Goal: Information Seeking & Learning: Find specific fact

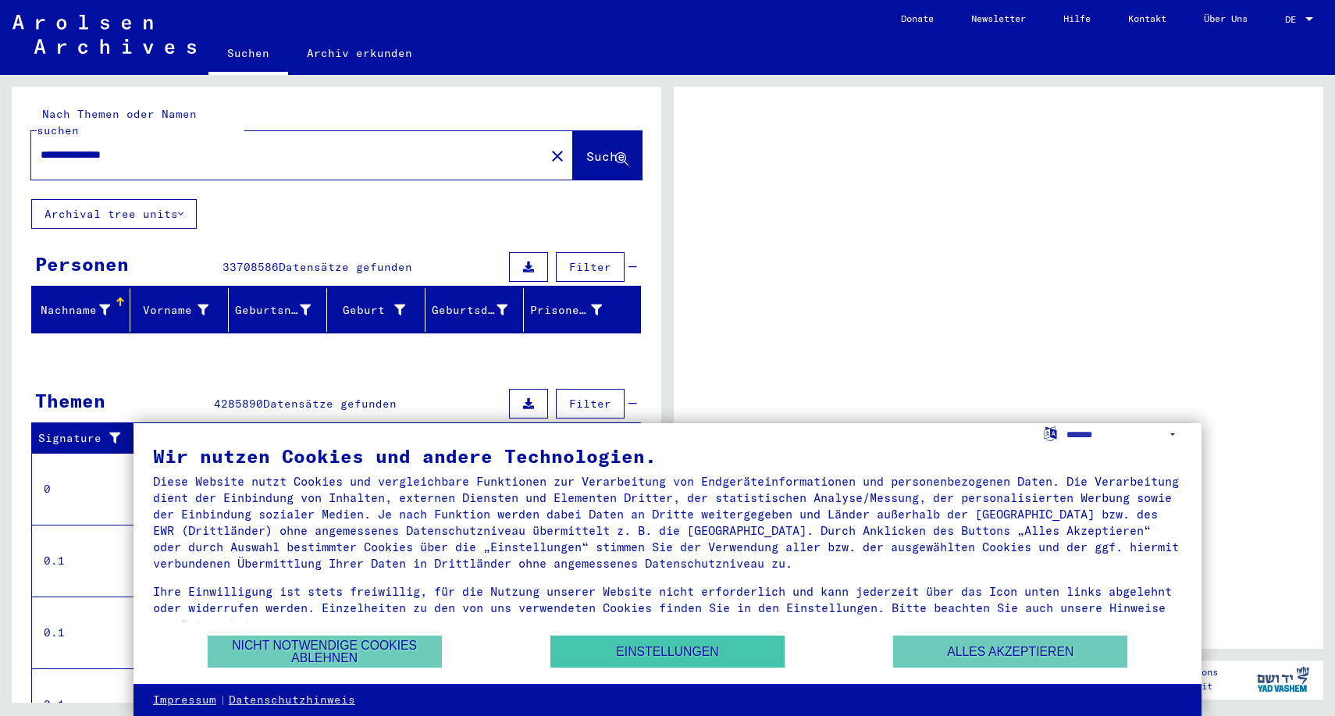
click at [667, 657] on button "Einstellungen" at bounding box center [667, 651] width 234 height 32
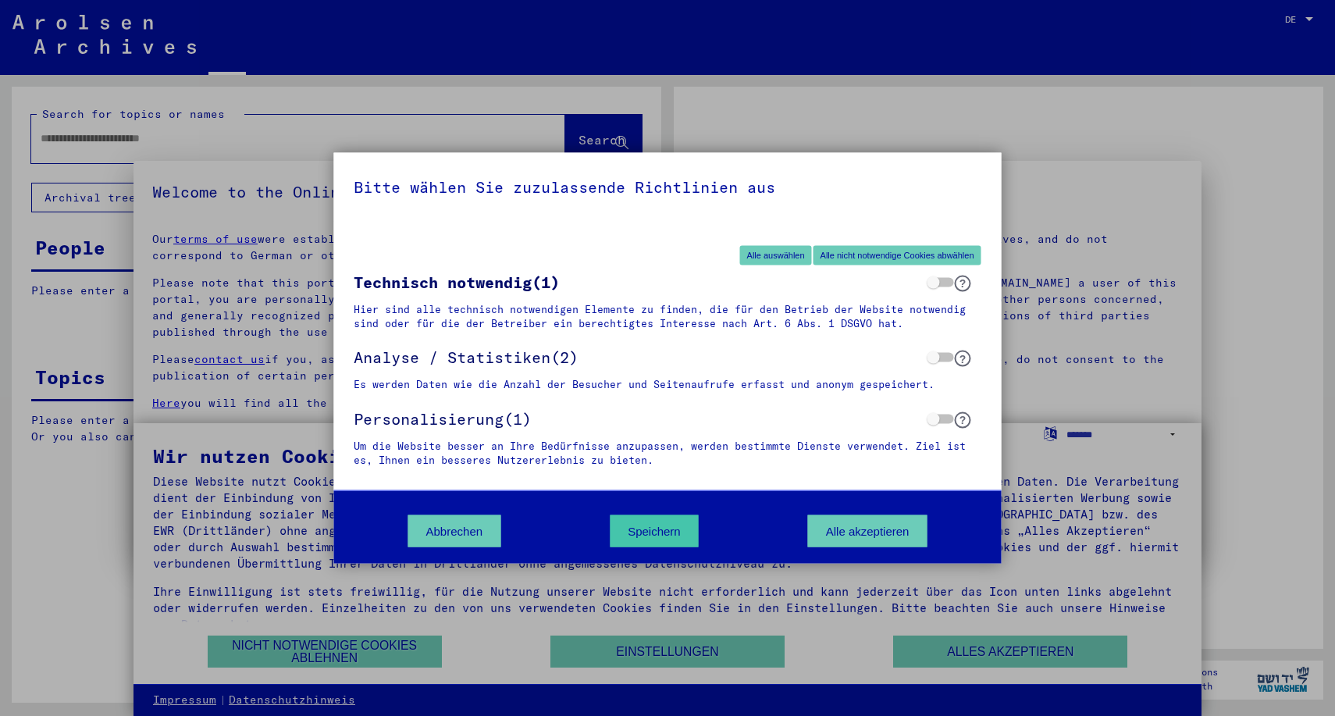
type input "**********"
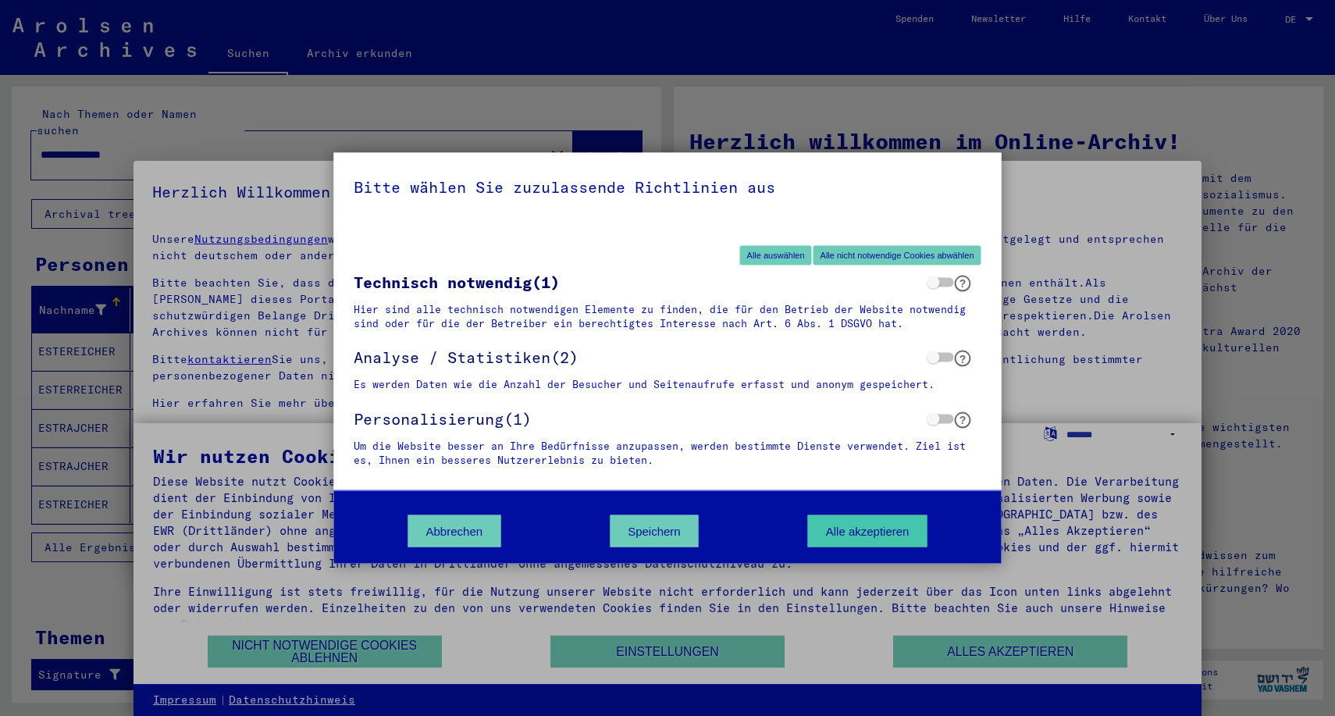
click at [834, 532] on button "Alle akzeptieren" at bounding box center [867, 531] width 119 height 32
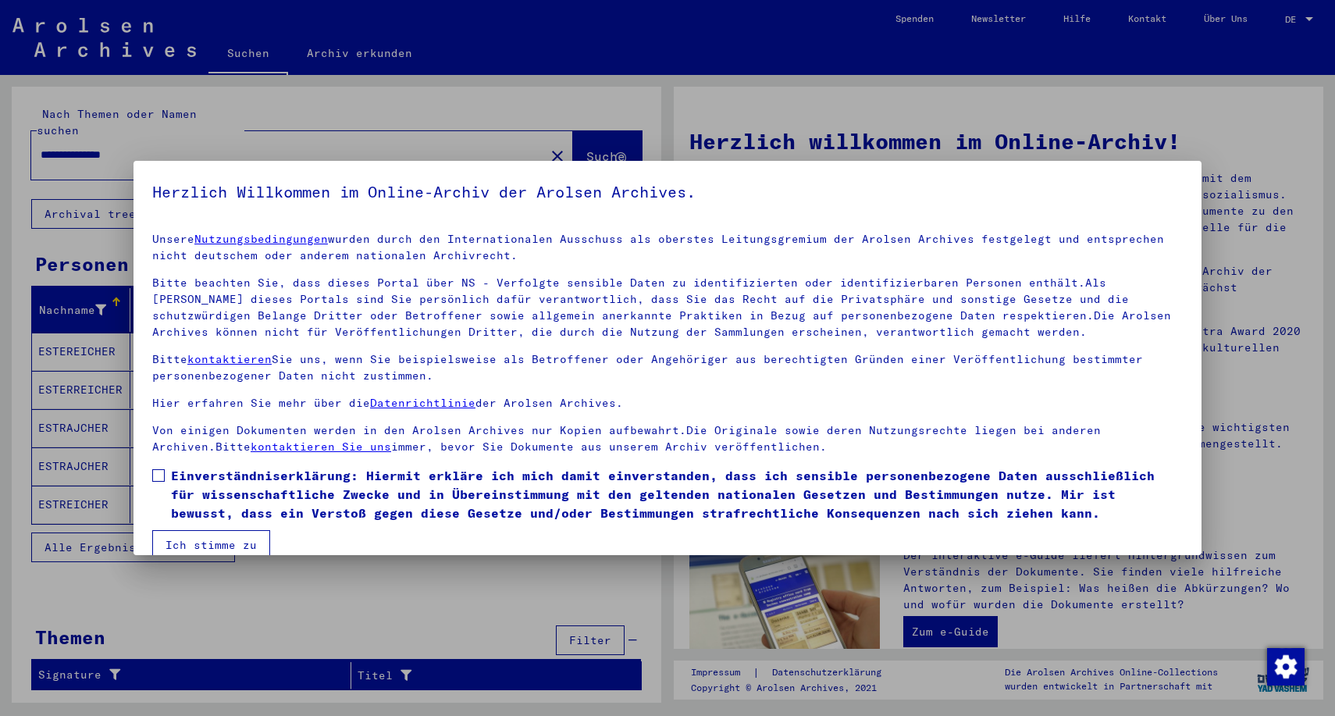
click at [160, 475] on span at bounding box center [158, 475] width 12 height 12
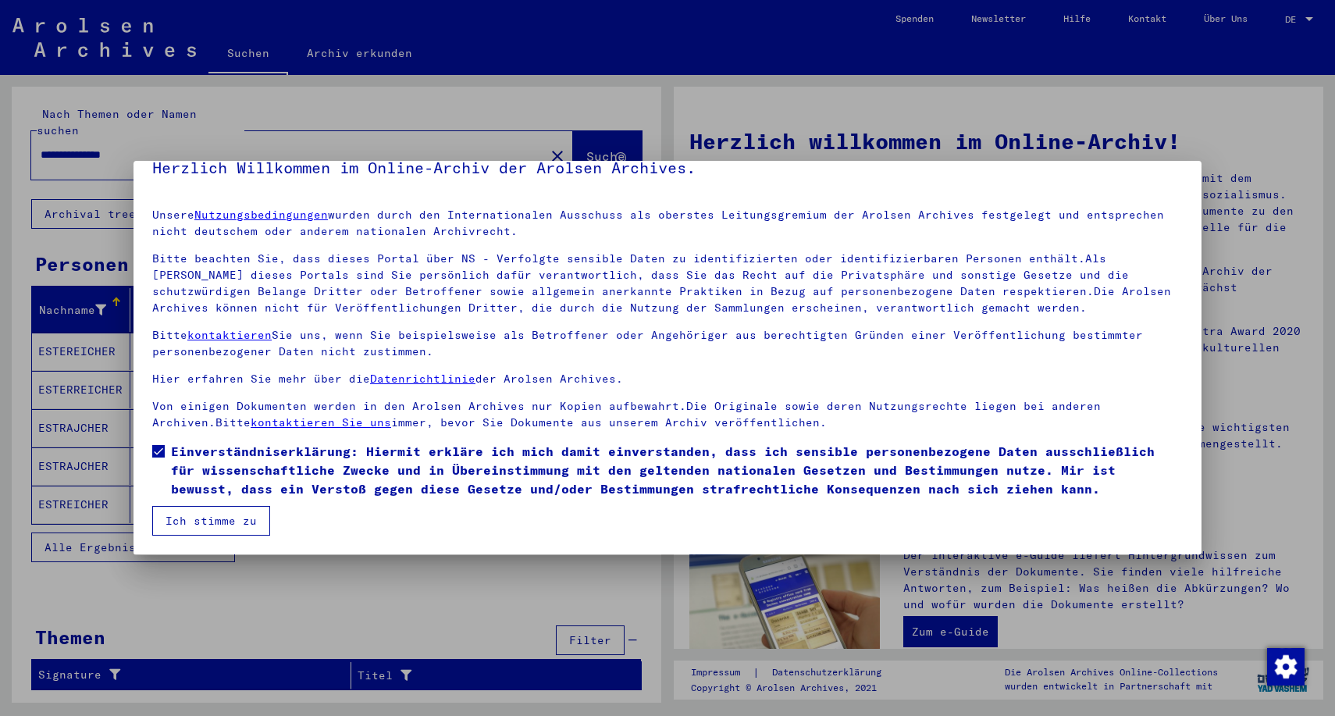
scroll to position [24, 0]
click at [226, 518] on button "Ich stimme zu" at bounding box center [211, 521] width 118 height 30
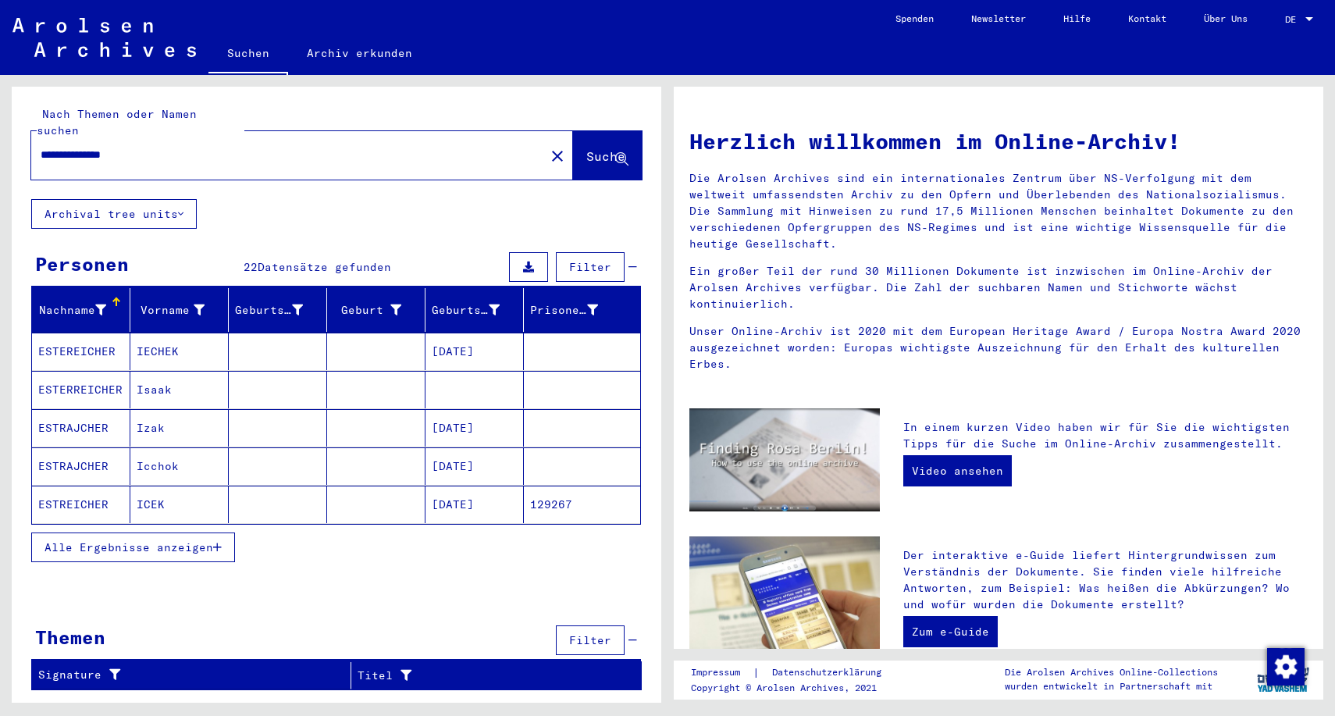
click at [152, 489] on mat-cell "ICEK" at bounding box center [179, 504] width 98 height 37
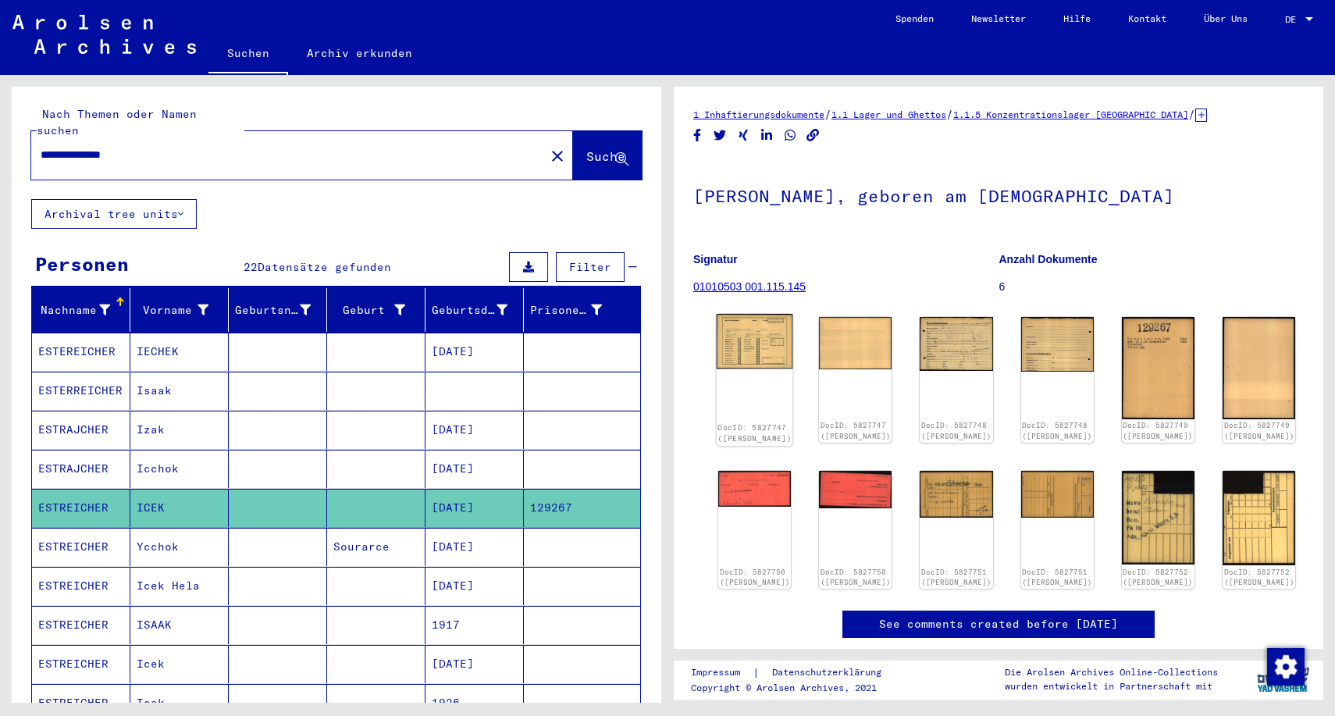
click at [745, 349] on img at bounding box center [755, 341] width 76 height 55
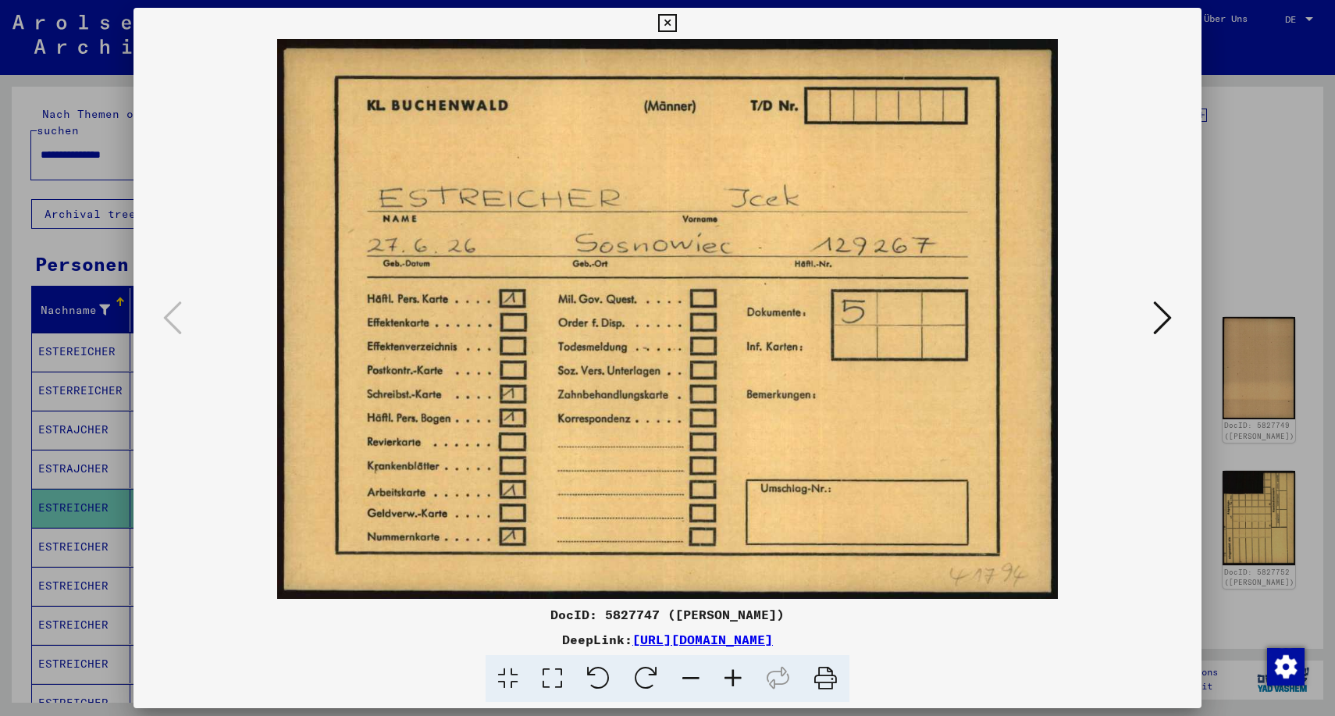
click at [828, 674] on icon at bounding box center [826, 679] width 48 height 48
click at [1165, 318] on icon at bounding box center [1162, 317] width 19 height 37
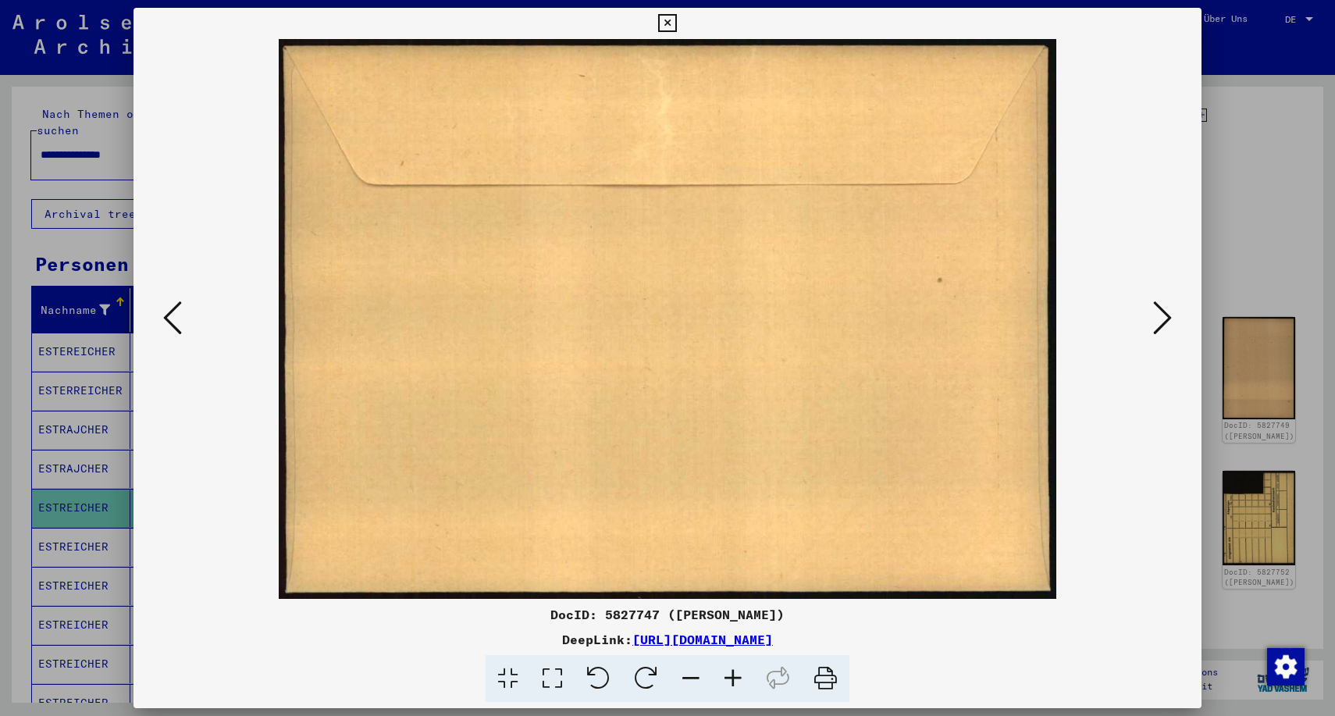
click at [1165, 318] on icon at bounding box center [1162, 317] width 19 height 37
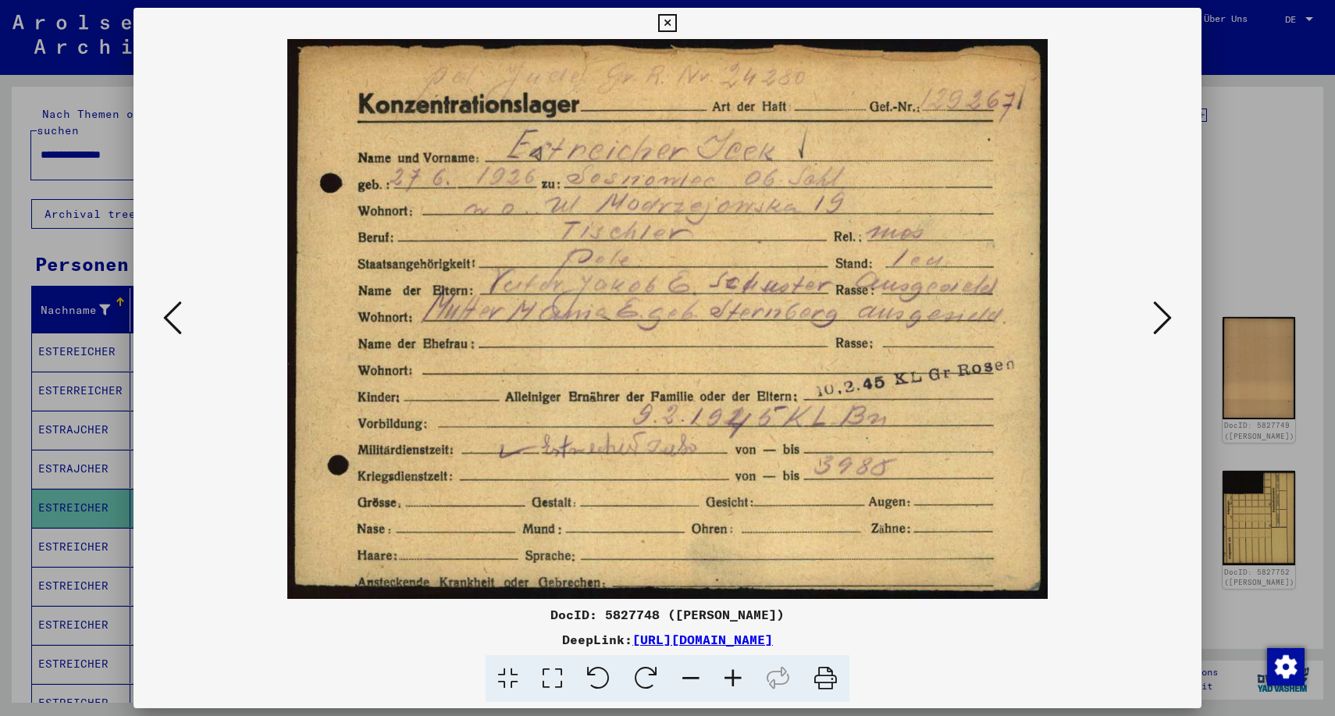
click at [825, 677] on icon at bounding box center [826, 679] width 48 height 48
click at [1168, 316] on icon at bounding box center [1162, 317] width 19 height 37
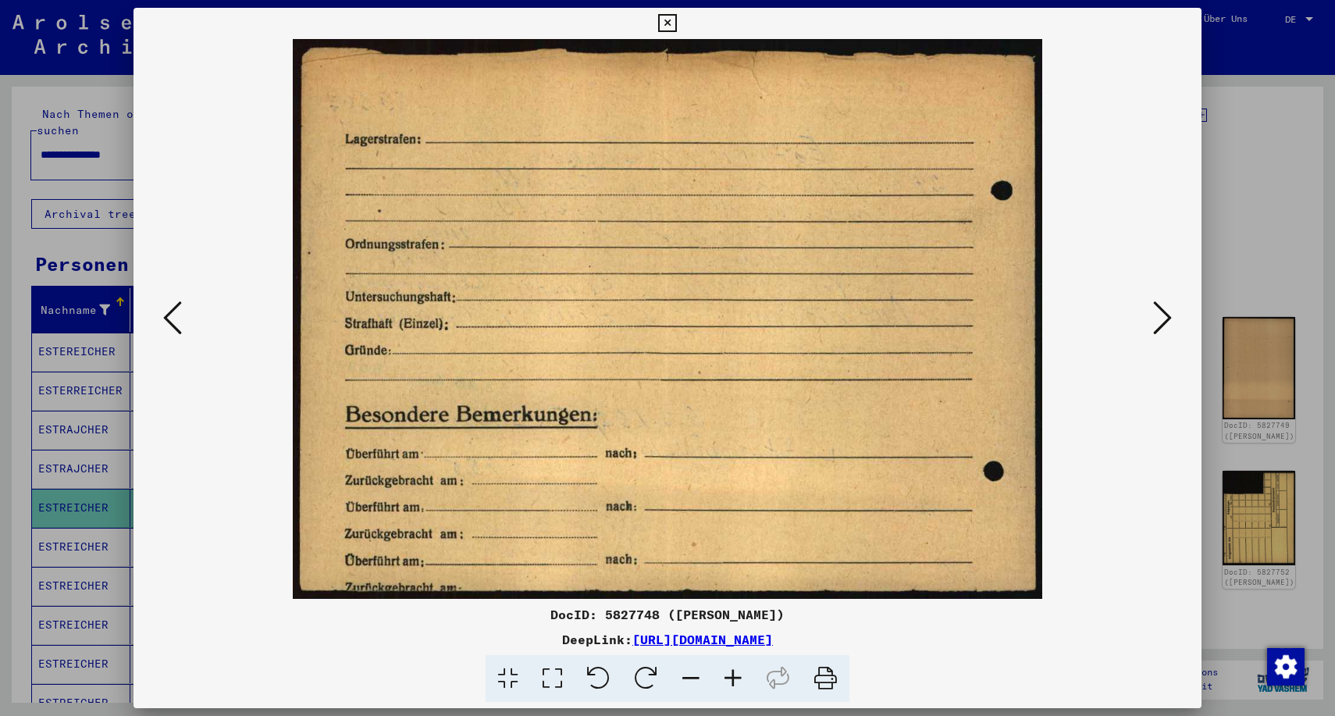
click at [1168, 316] on icon at bounding box center [1162, 317] width 19 height 37
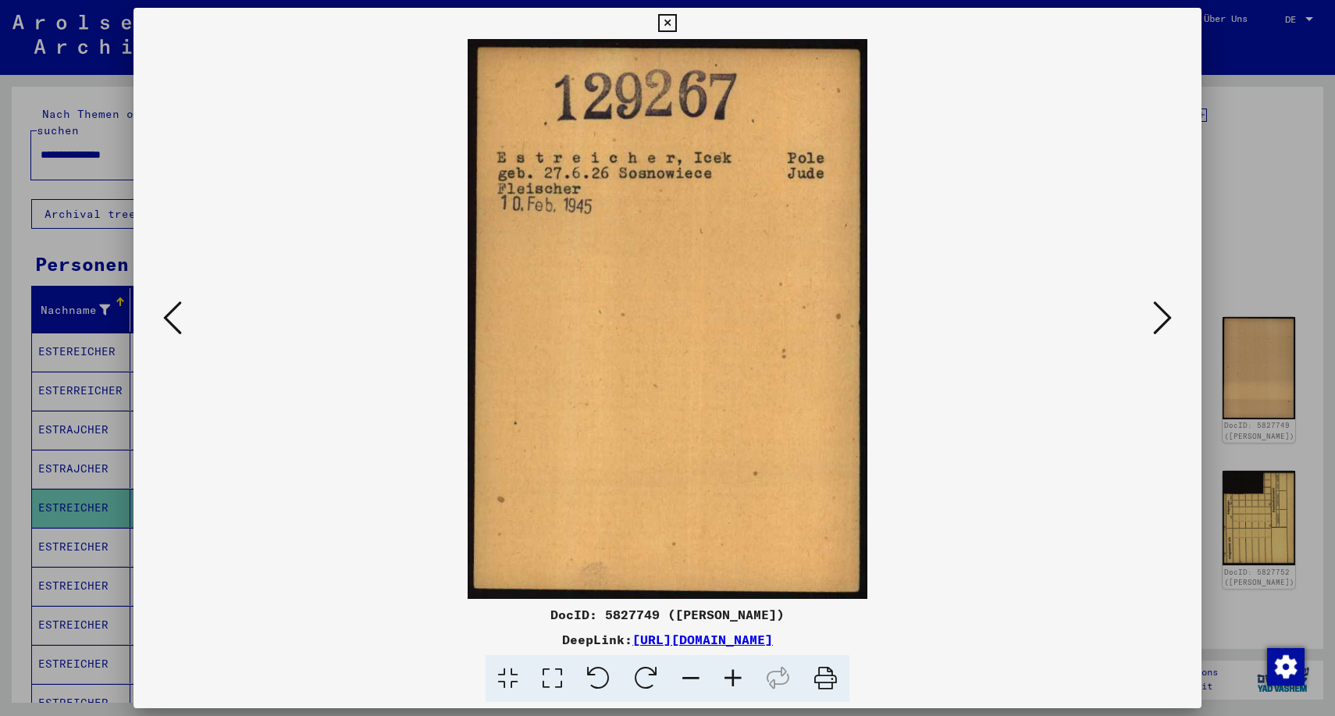
click at [824, 674] on icon at bounding box center [826, 679] width 48 height 48
click at [1171, 316] on icon at bounding box center [1162, 317] width 19 height 37
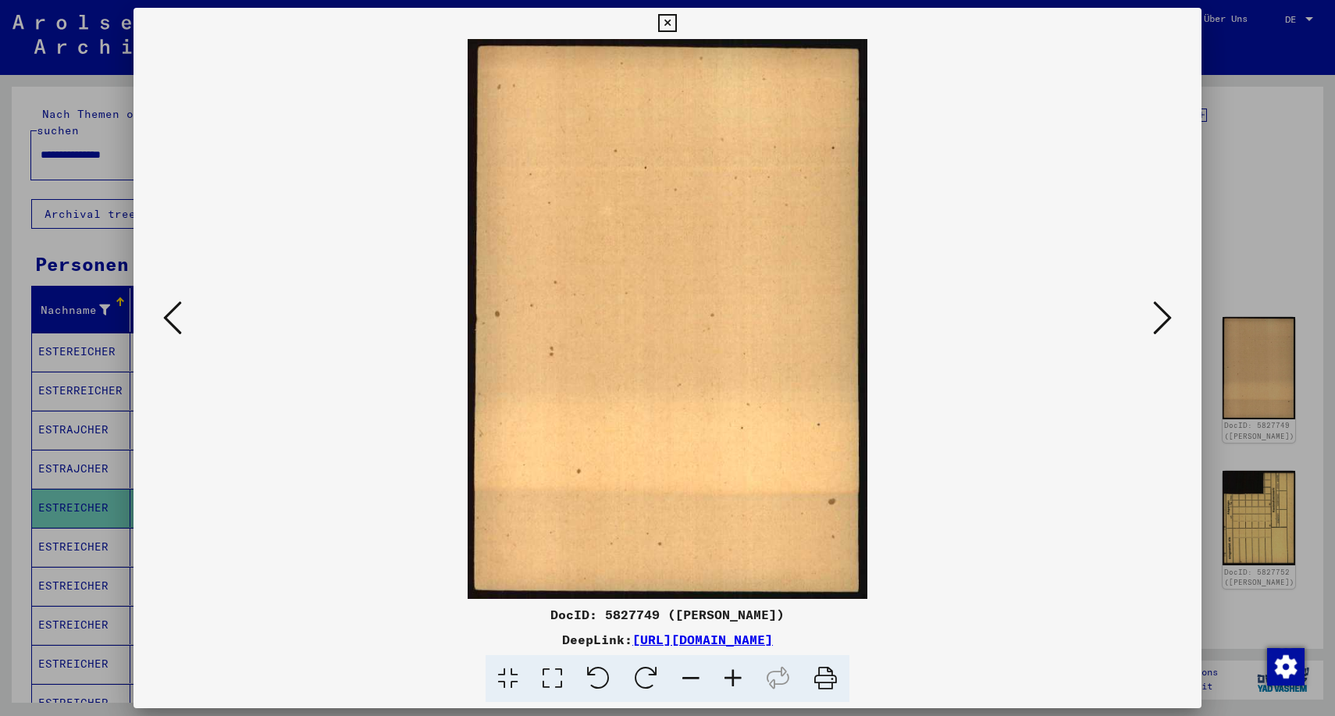
click at [1171, 316] on icon at bounding box center [1162, 317] width 19 height 37
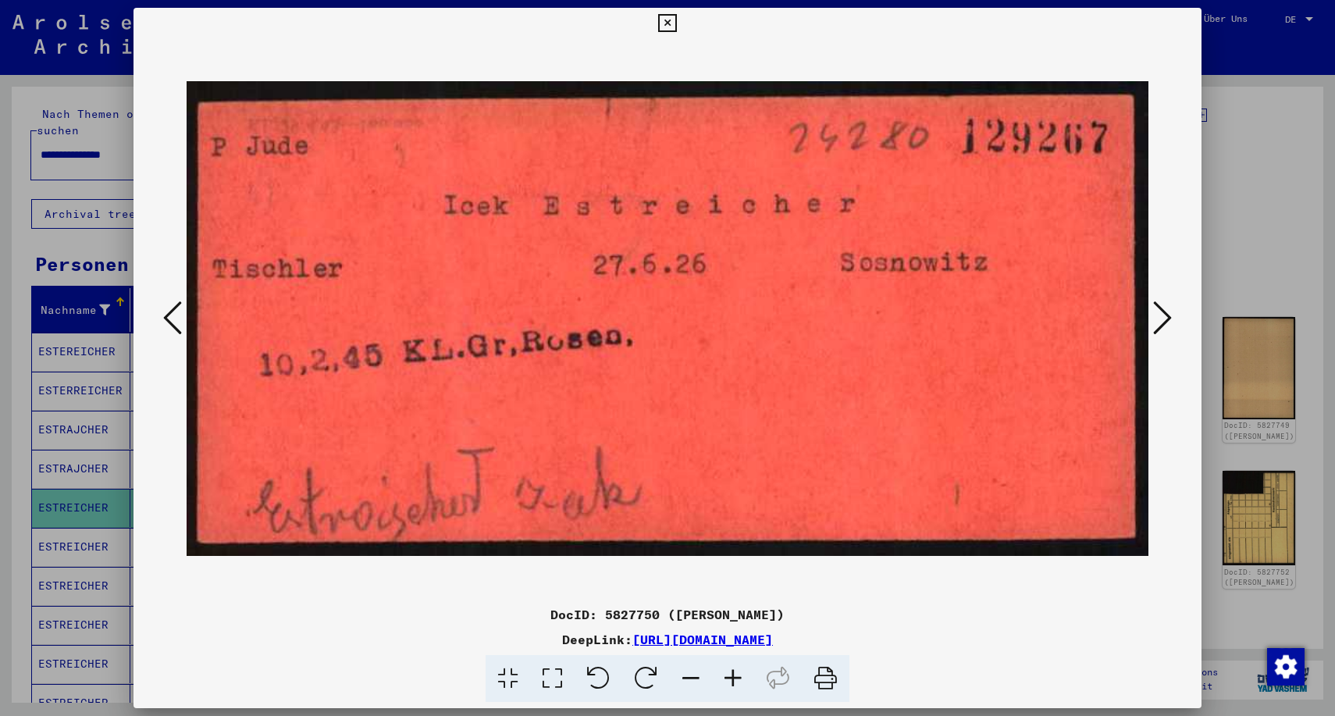
click at [820, 681] on icon at bounding box center [826, 679] width 48 height 48
click at [1168, 318] on icon at bounding box center [1162, 317] width 19 height 37
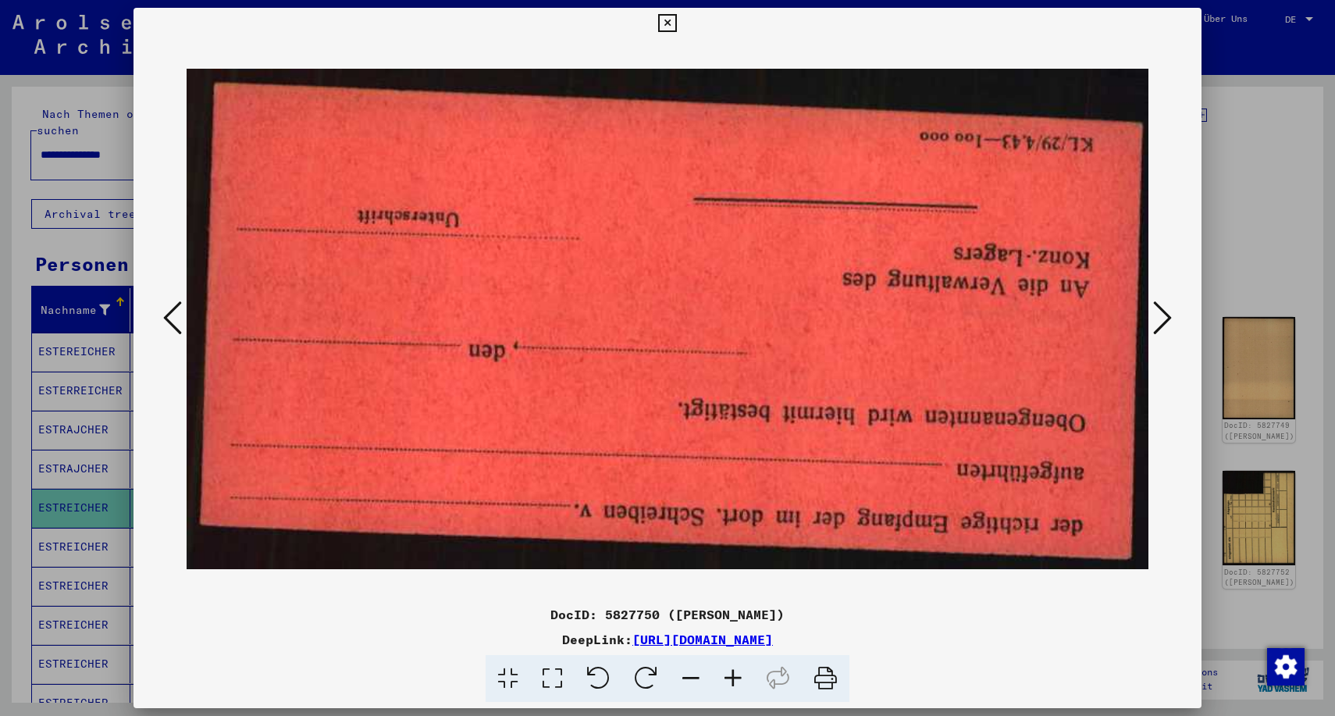
click at [1168, 318] on icon at bounding box center [1162, 317] width 19 height 37
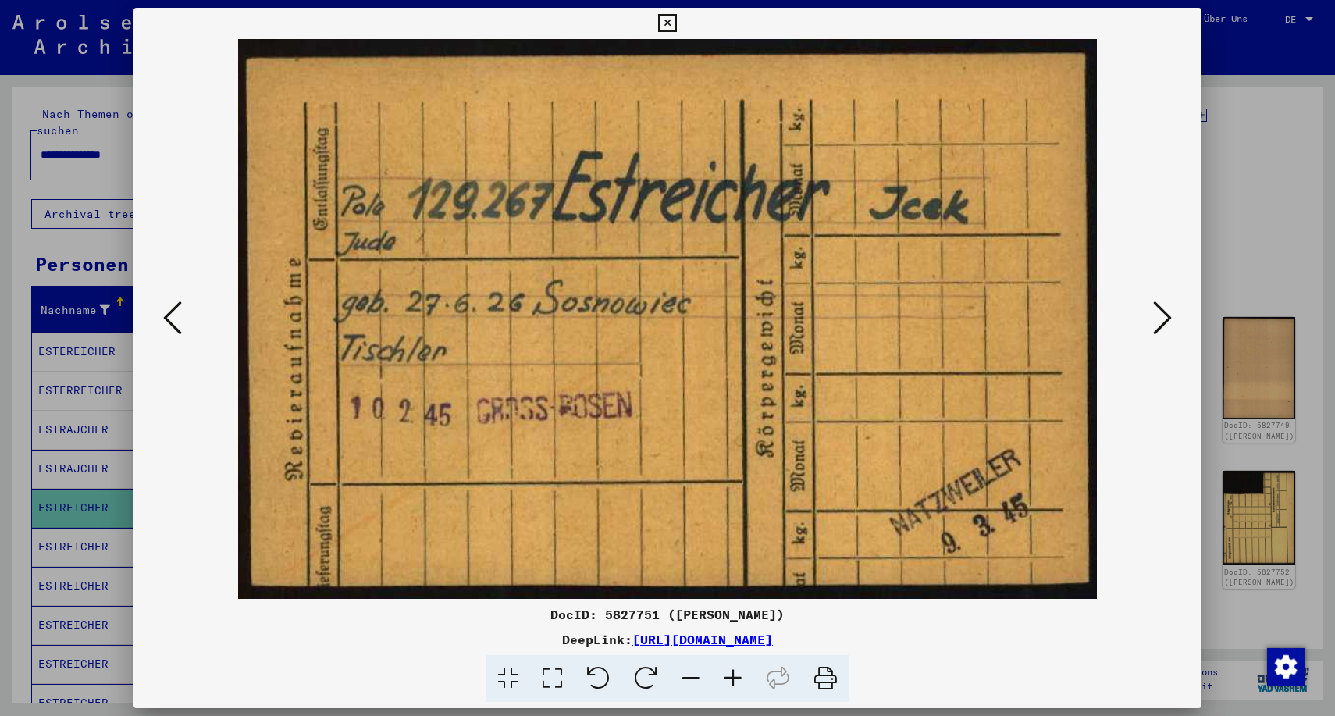
click at [826, 679] on icon at bounding box center [826, 679] width 48 height 48
click at [1168, 315] on icon at bounding box center [1162, 317] width 19 height 37
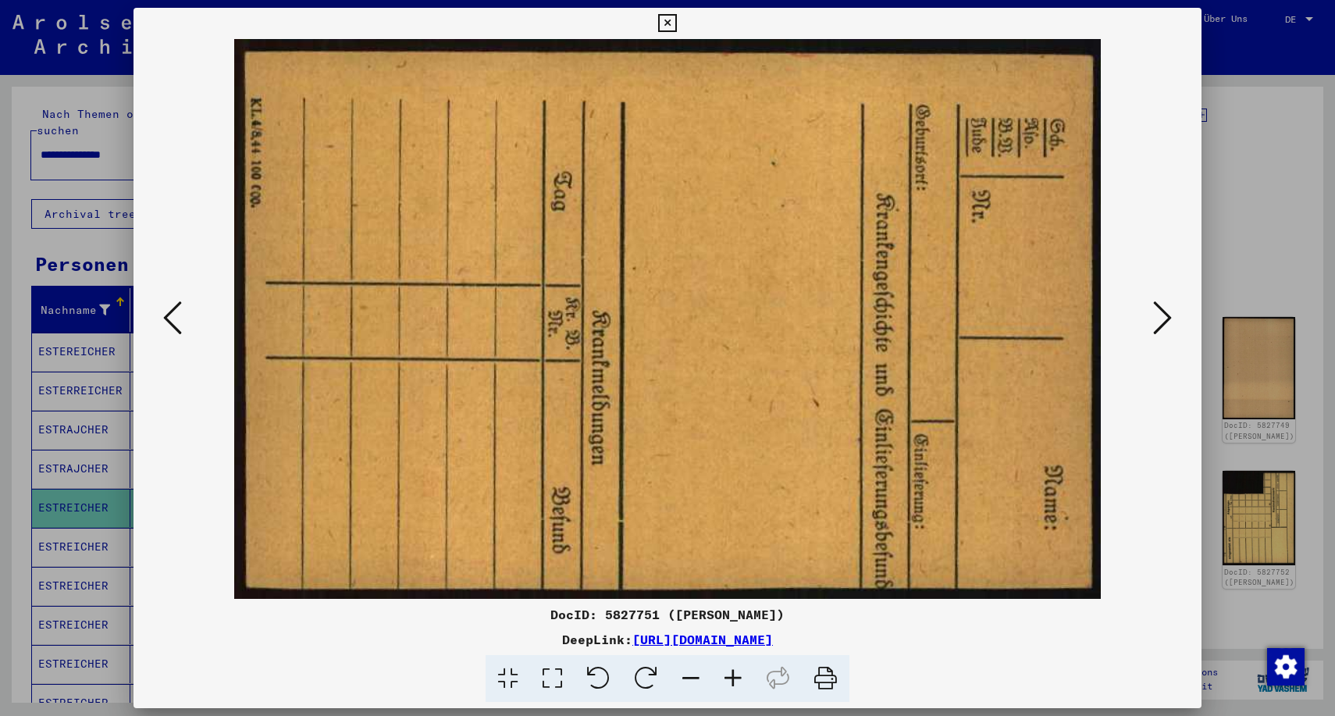
click at [1168, 315] on icon at bounding box center [1162, 317] width 19 height 37
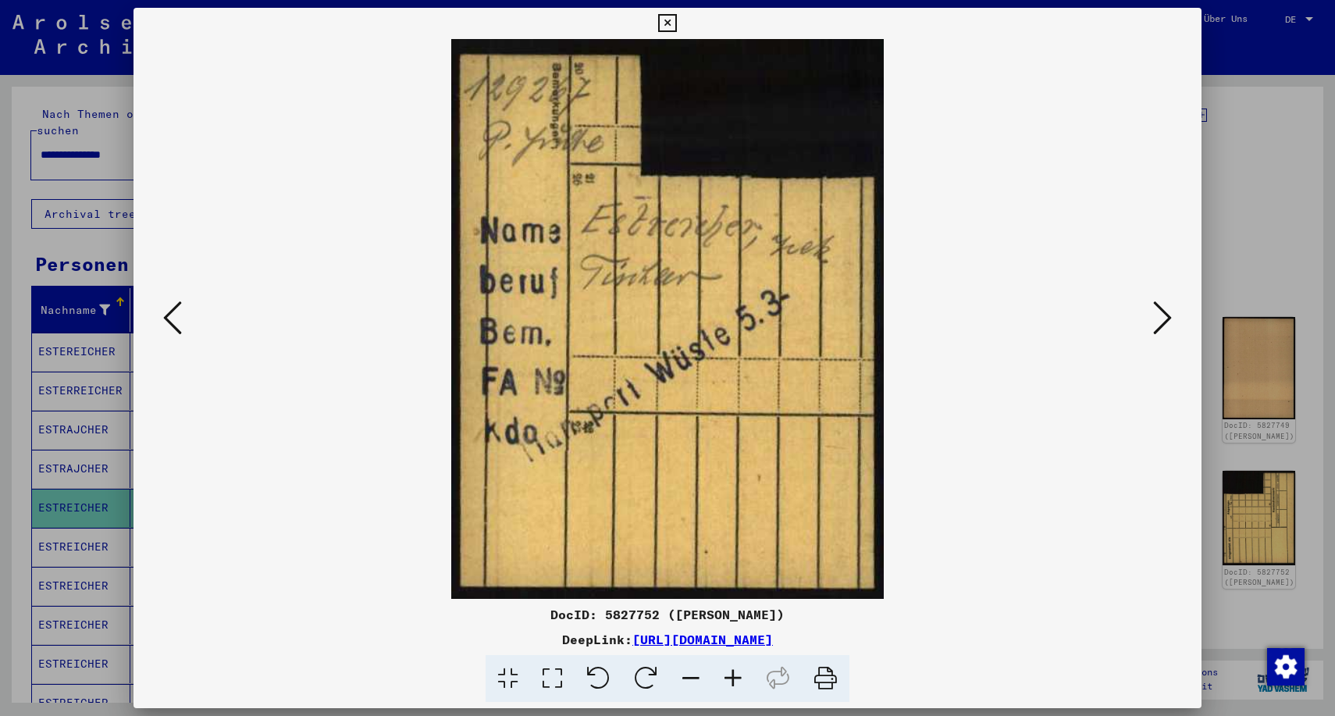
click at [825, 674] on icon at bounding box center [826, 679] width 48 height 48
click at [1169, 316] on icon at bounding box center [1162, 317] width 19 height 37
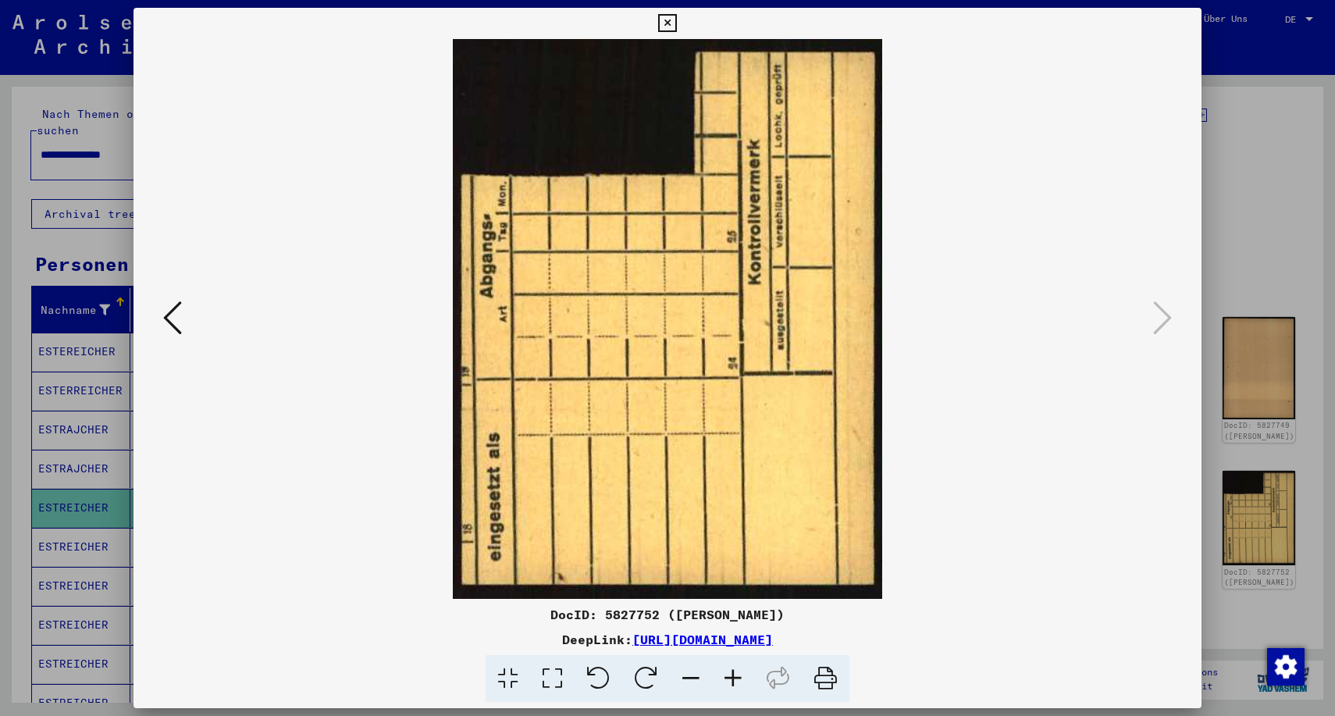
click at [676, 20] on icon at bounding box center [667, 23] width 18 height 19
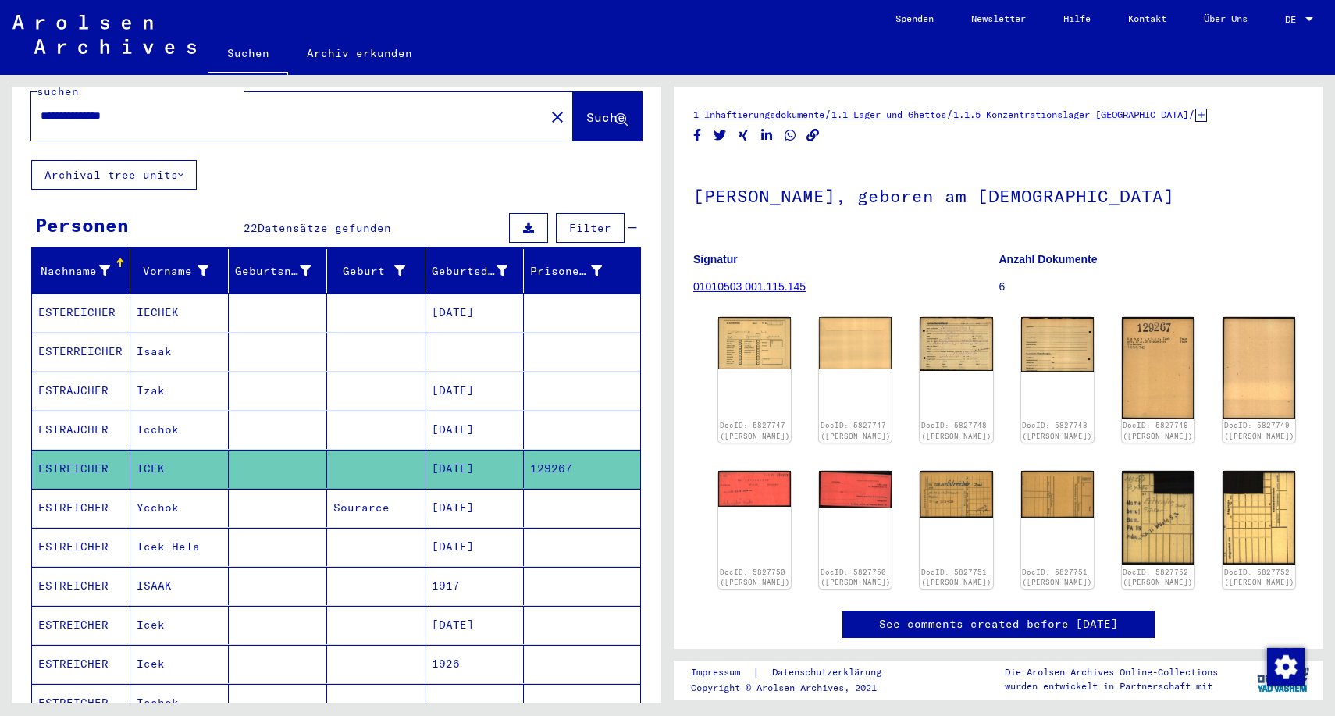
scroll to position [40, 0]
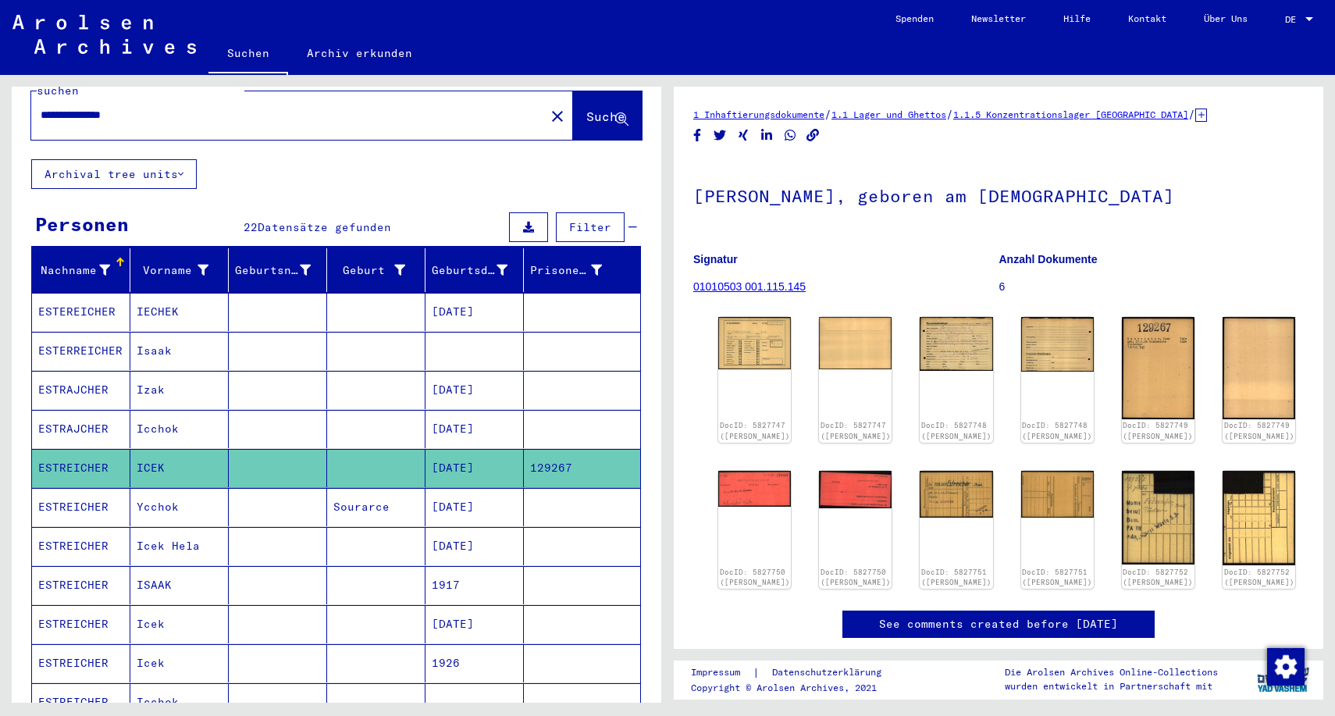
click at [472, 605] on mat-cell "[DATE]" at bounding box center [474, 624] width 98 height 38
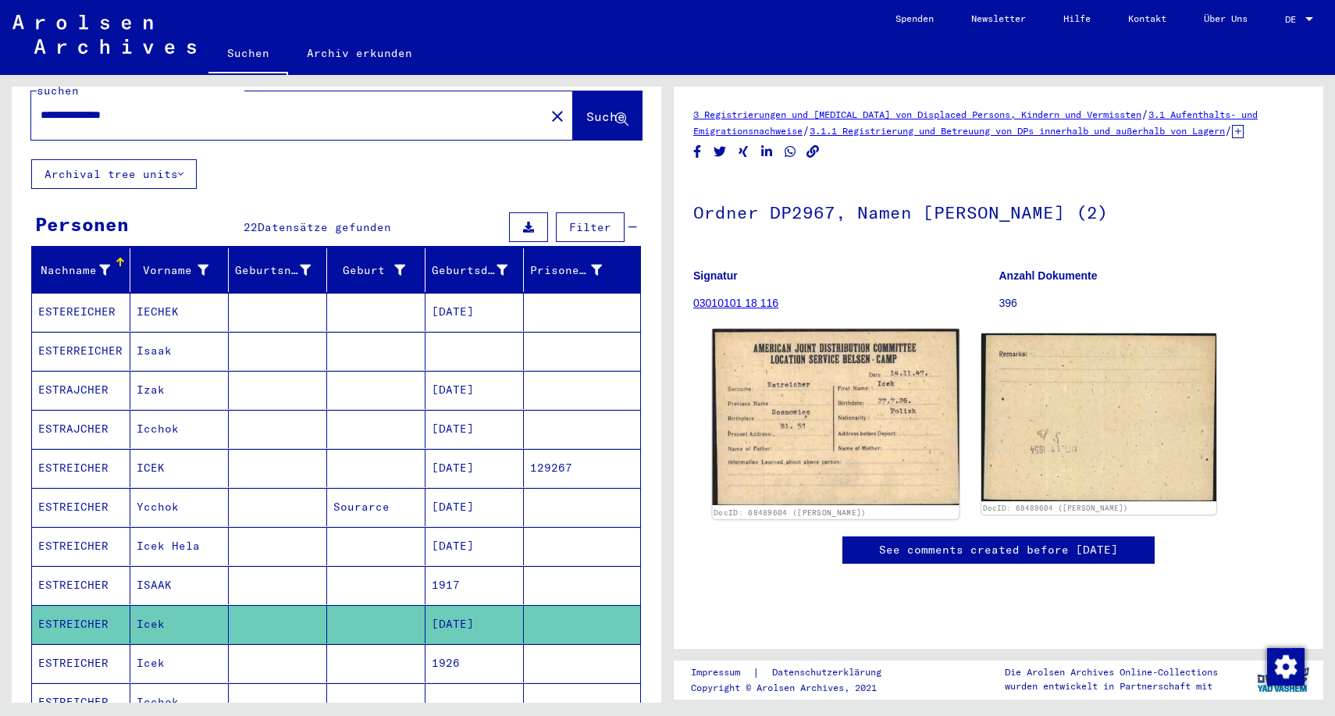
click at [809, 479] on img at bounding box center [835, 417] width 247 height 176
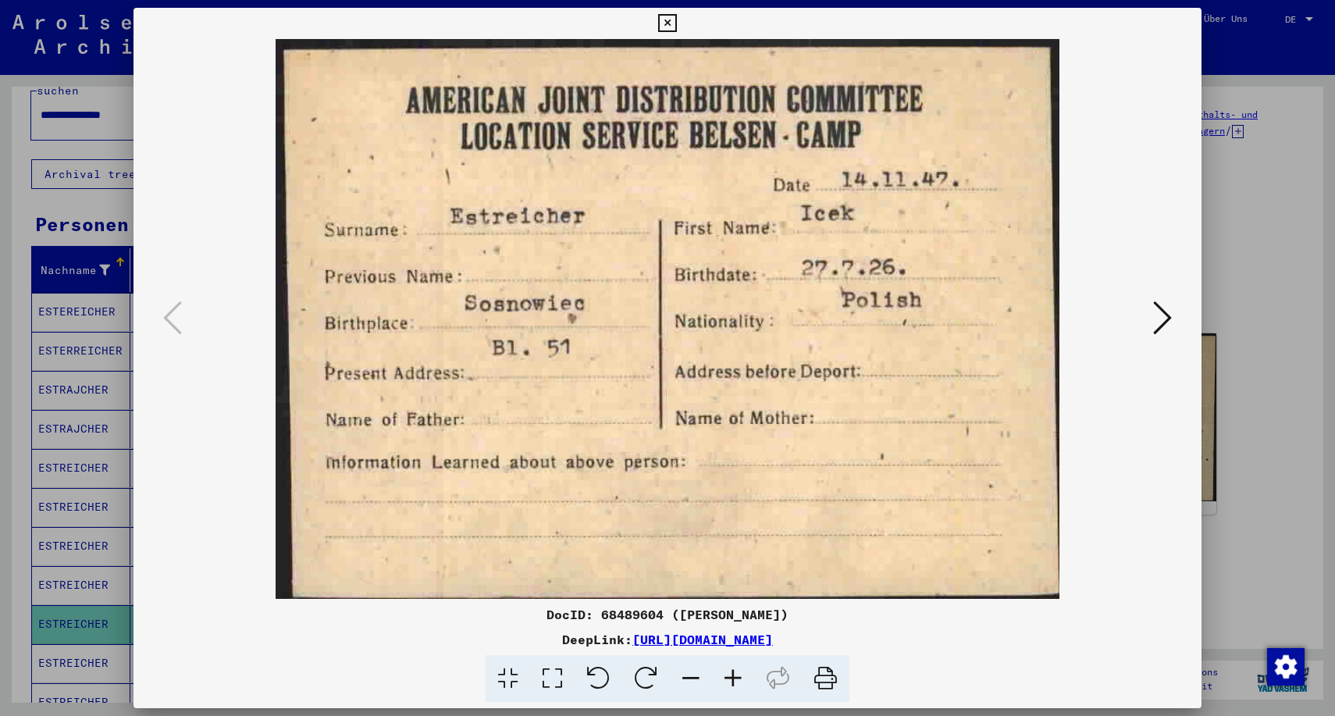
click at [827, 679] on icon at bounding box center [826, 679] width 48 height 48
click at [1166, 322] on icon at bounding box center [1162, 317] width 19 height 37
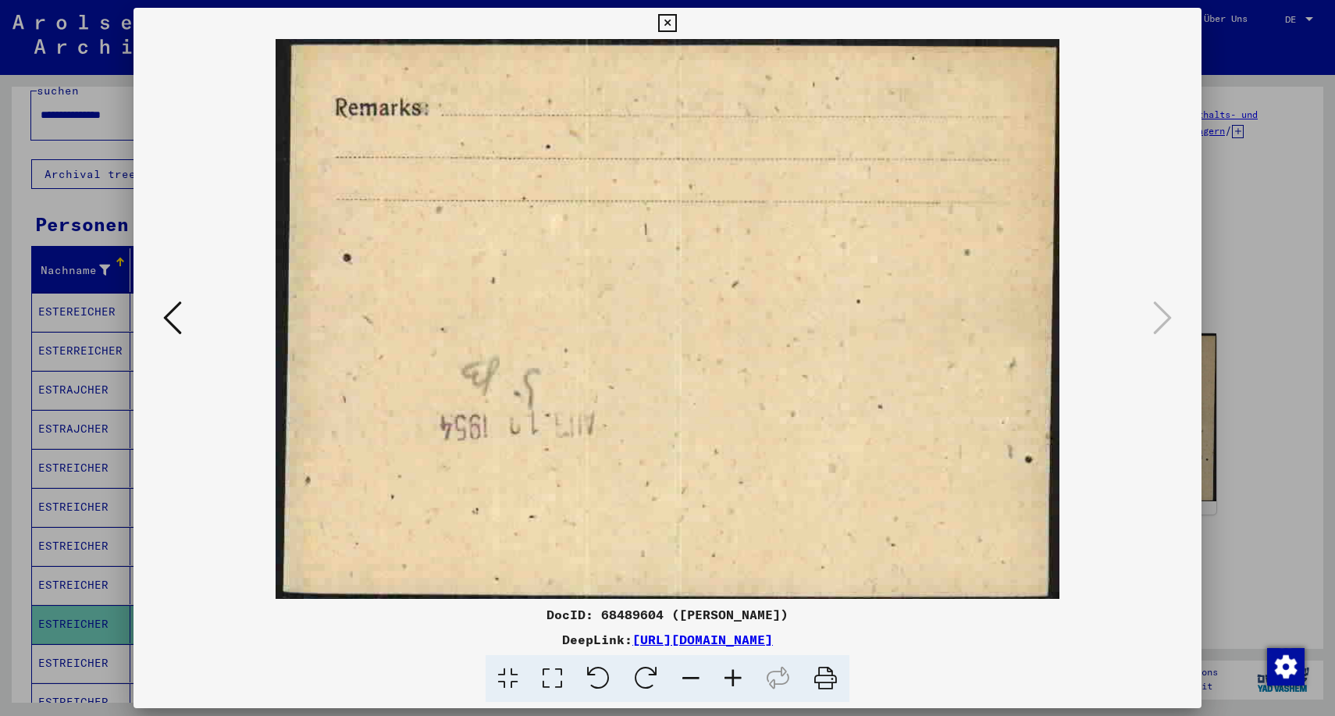
click at [676, 23] on icon at bounding box center [667, 23] width 18 height 19
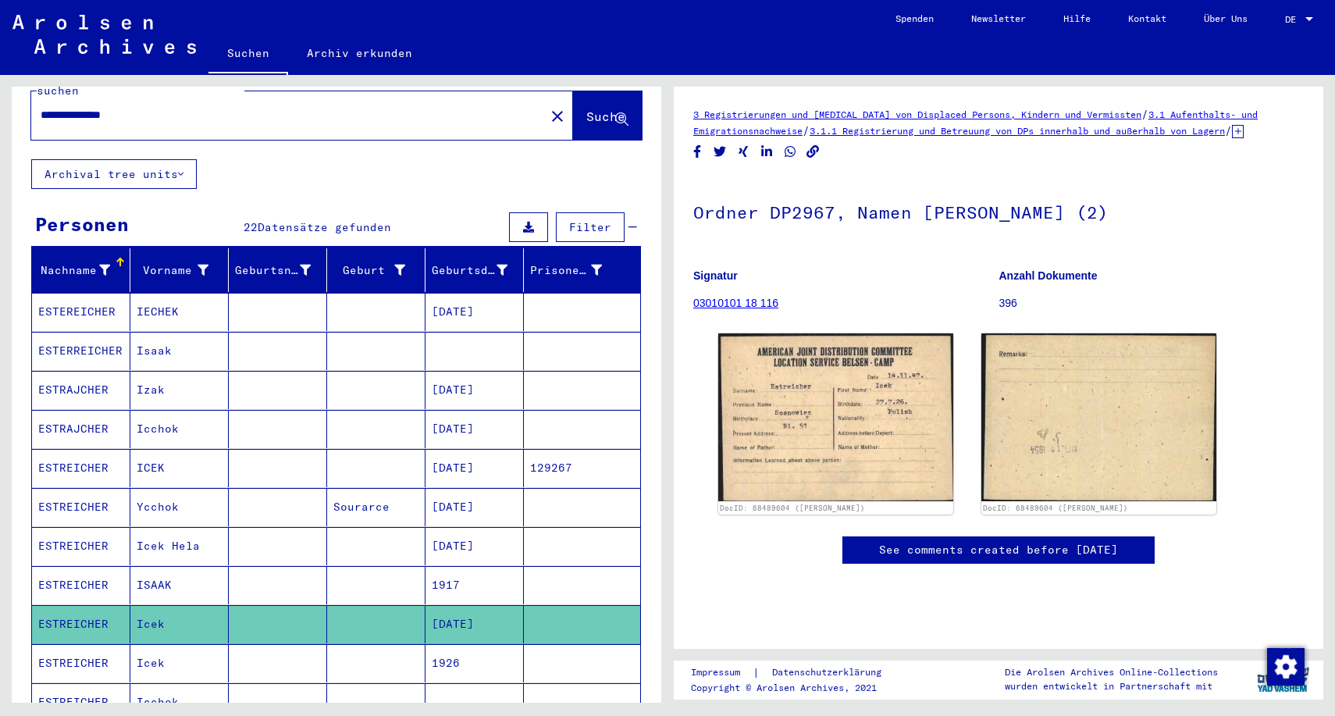
click at [453, 647] on mat-cell "1926" at bounding box center [474, 663] width 98 height 38
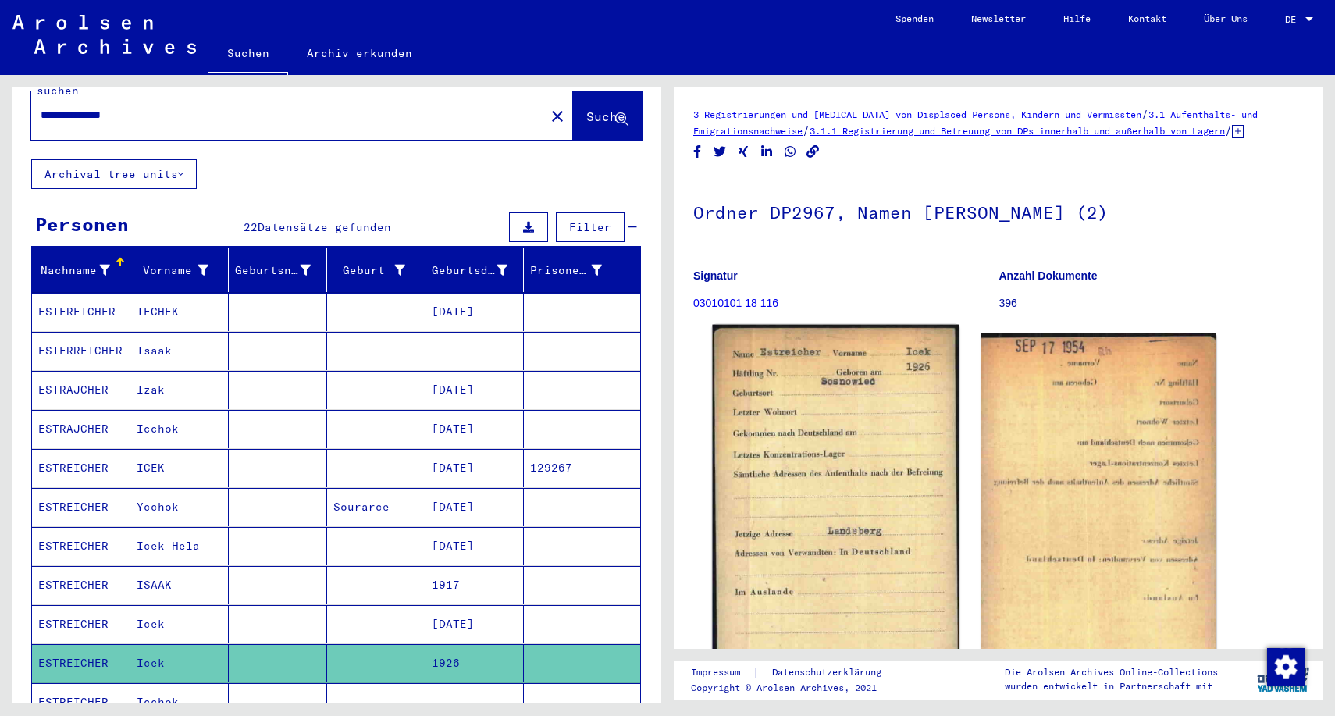
click at [799, 440] on img at bounding box center [835, 500] width 247 height 351
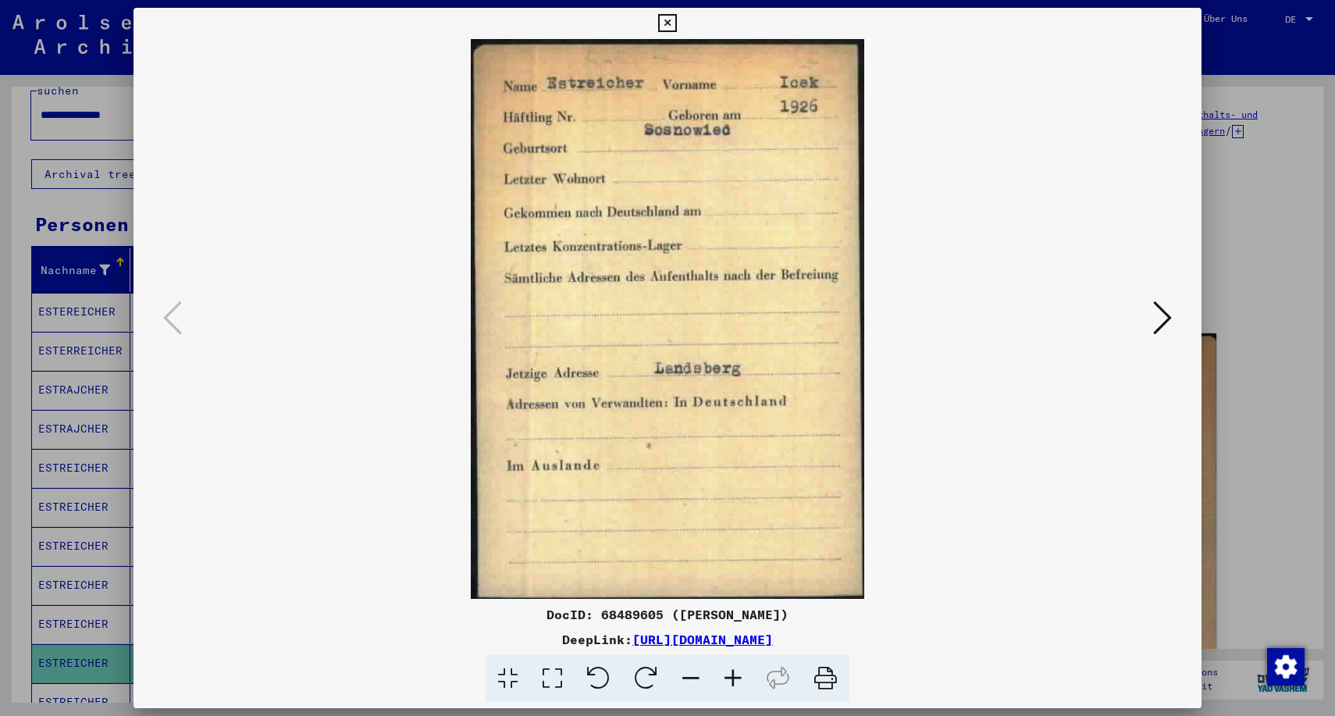
click at [824, 679] on icon at bounding box center [826, 679] width 48 height 48
click at [1165, 318] on icon at bounding box center [1162, 317] width 19 height 37
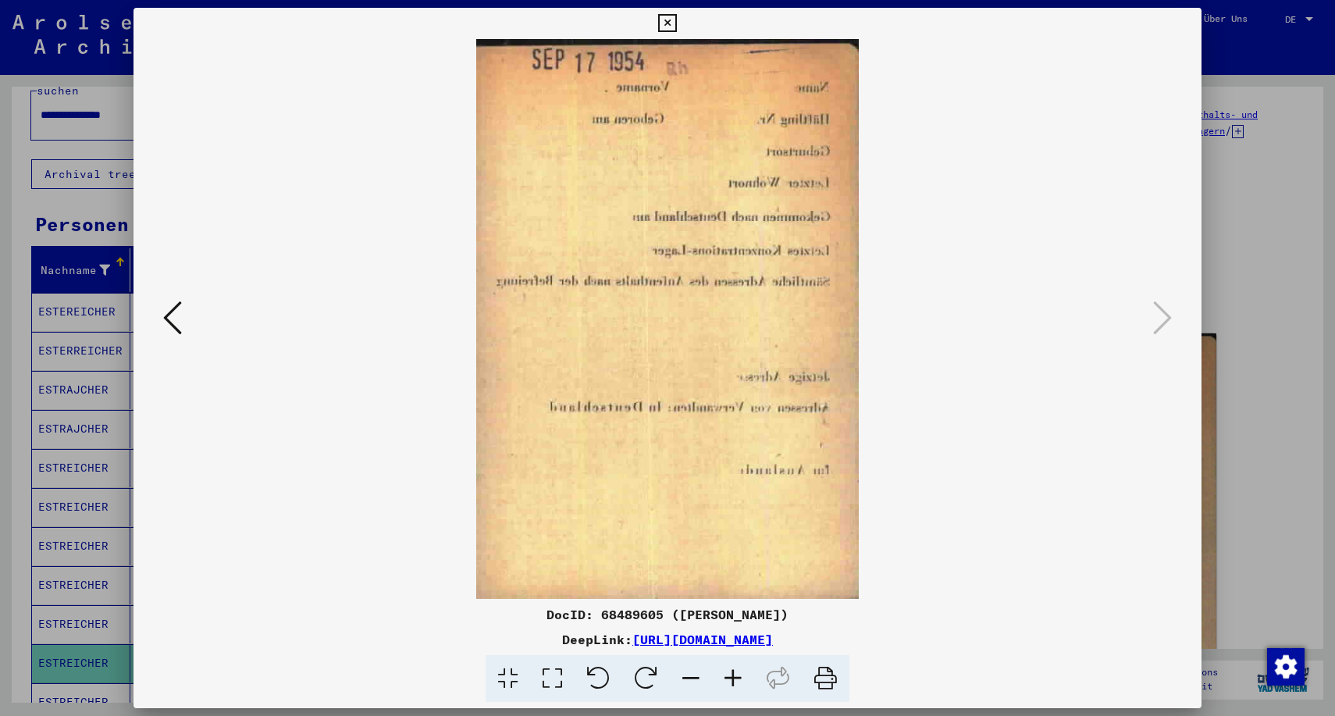
click at [646, 678] on icon at bounding box center [646, 679] width 48 height 48
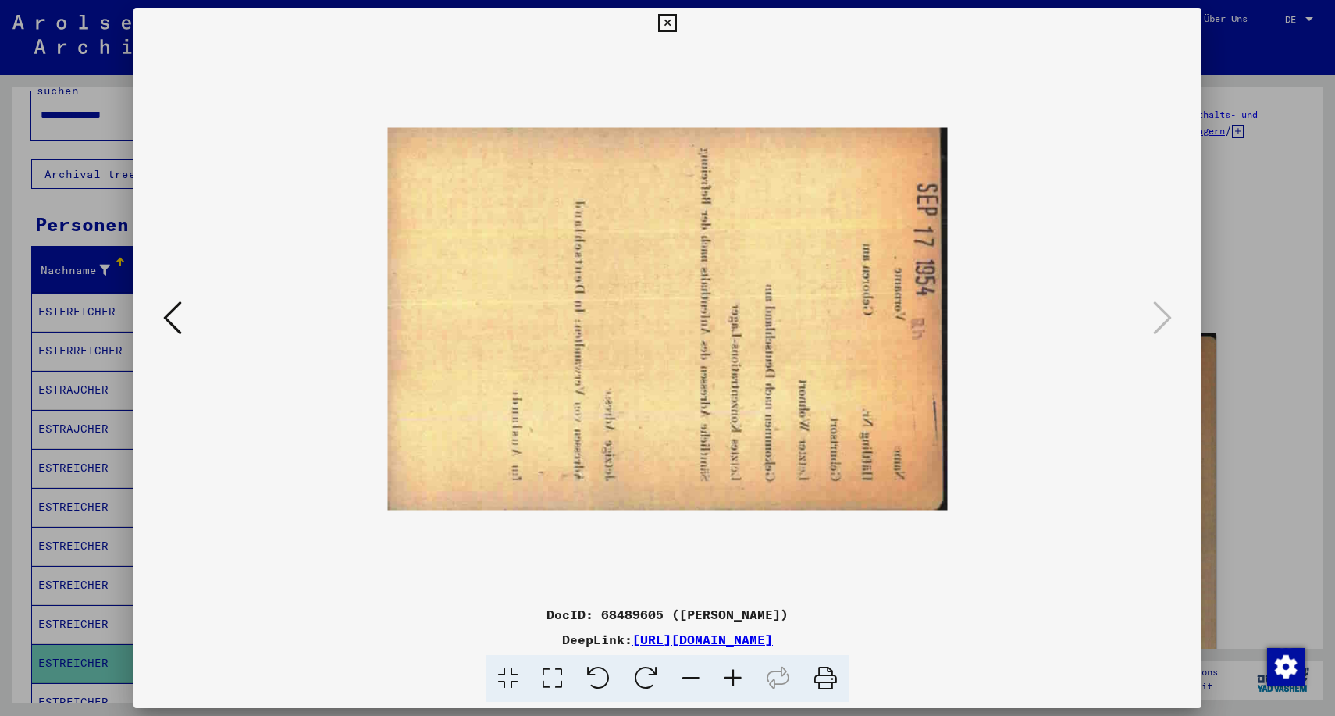
click at [646, 678] on icon at bounding box center [646, 679] width 48 height 48
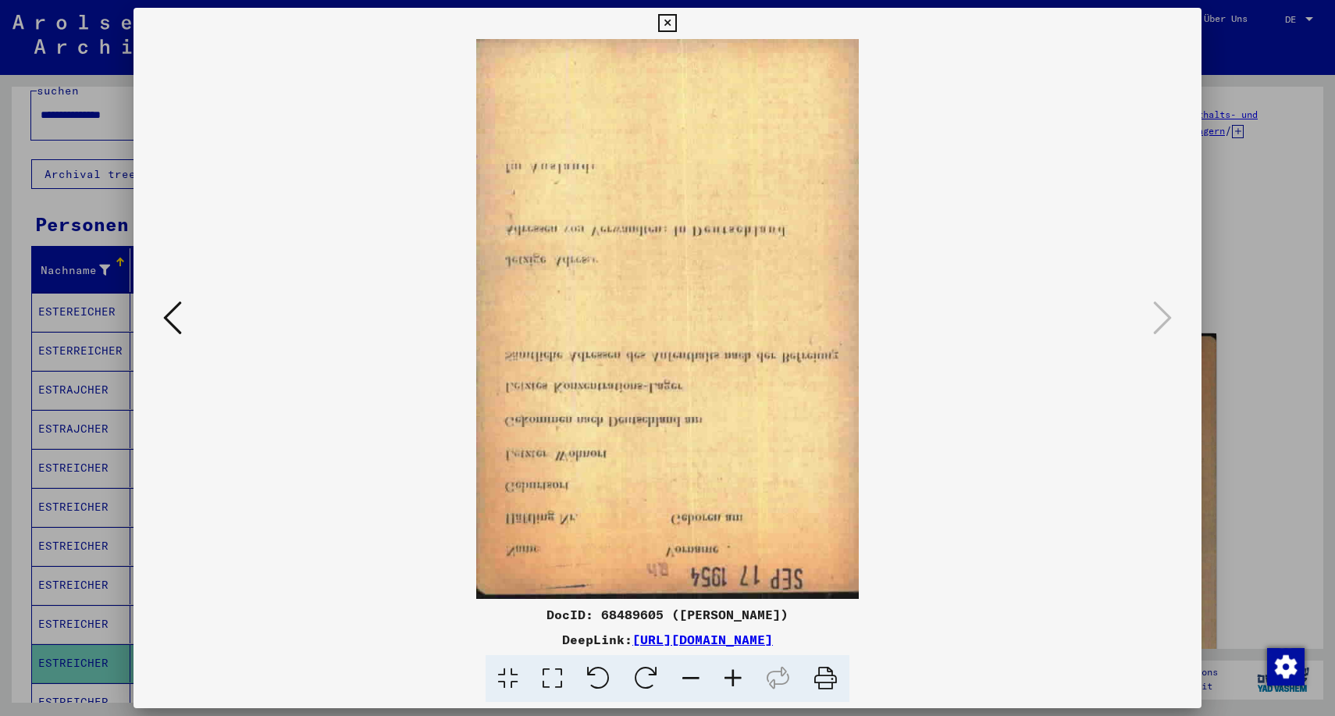
click at [646, 678] on icon at bounding box center [646, 679] width 48 height 48
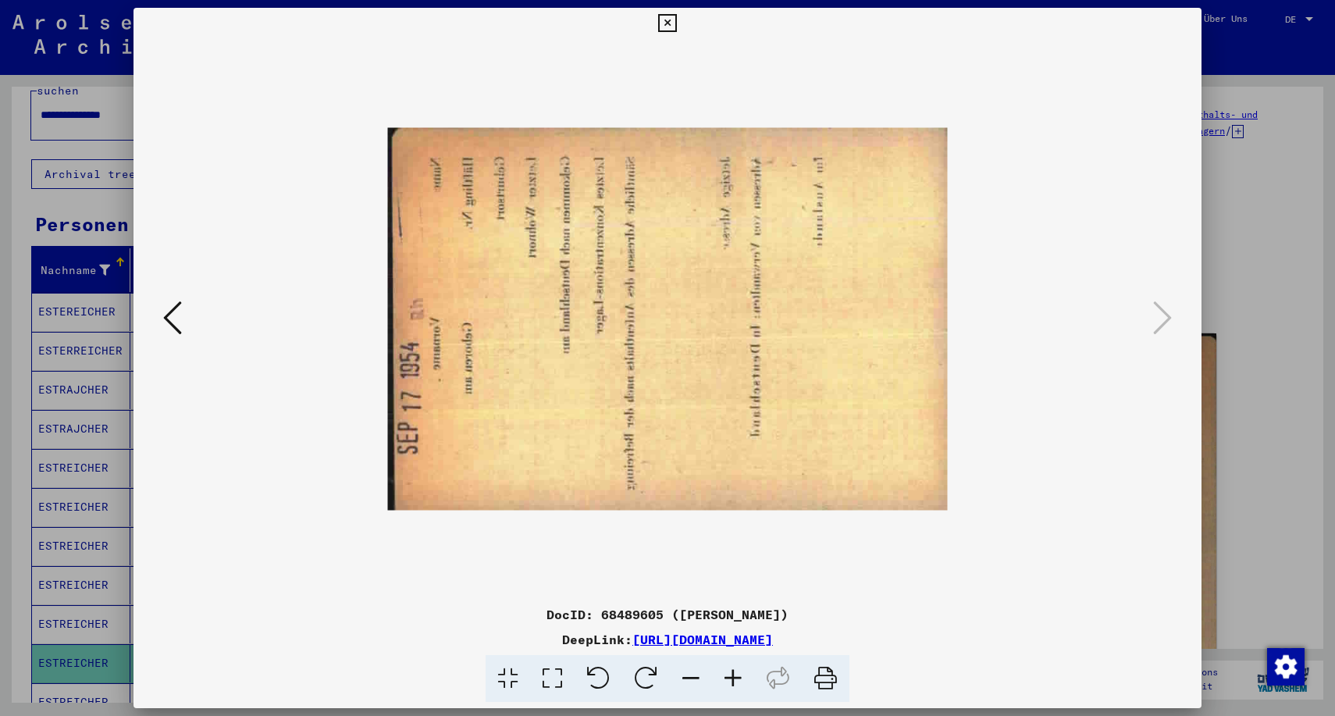
click at [646, 678] on icon at bounding box center [646, 679] width 48 height 48
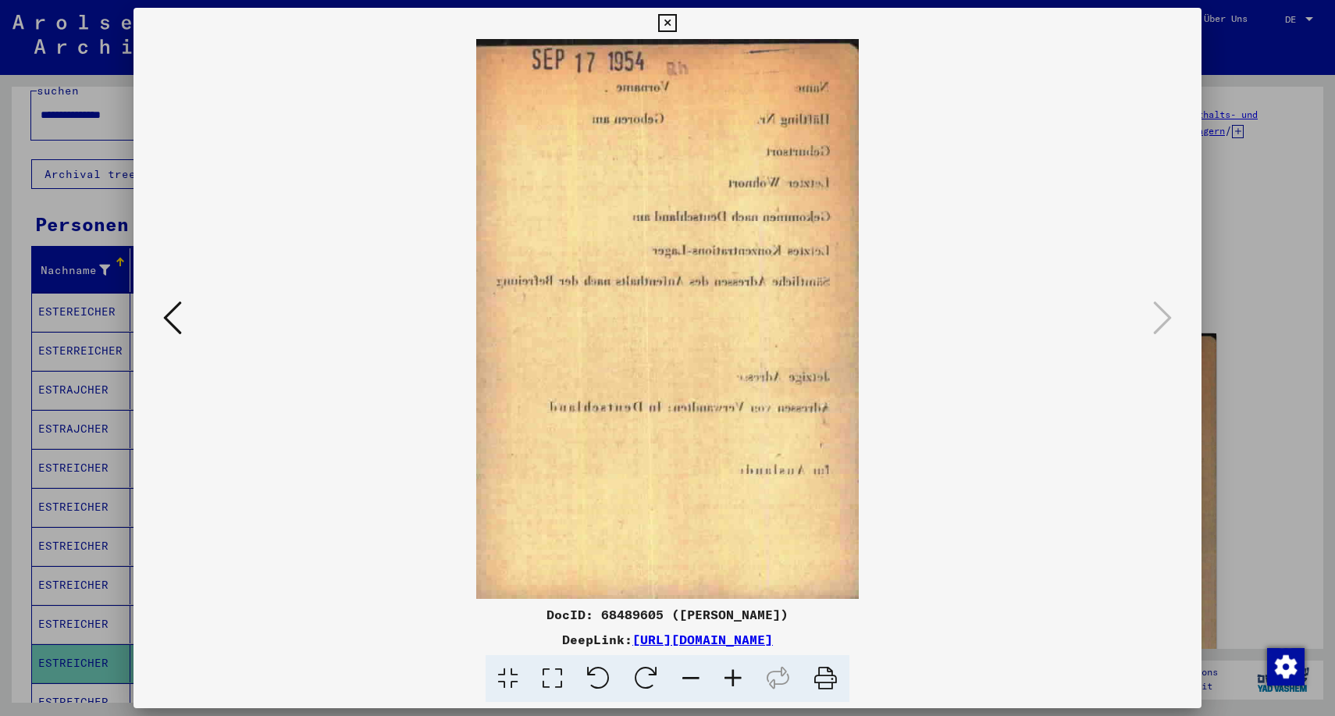
click at [646, 678] on icon at bounding box center [646, 679] width 48 height 48
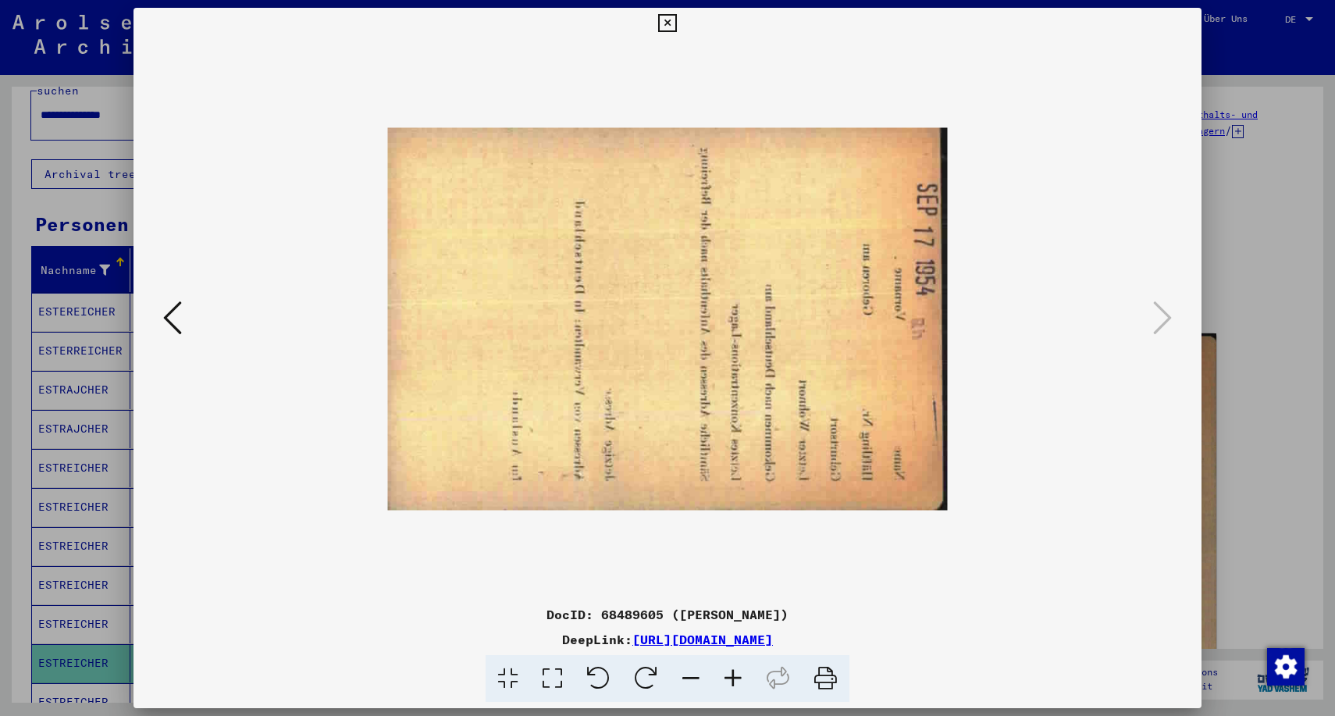
click at [646, 678] on icon at bounding box center [646, 679] width 48 height 48
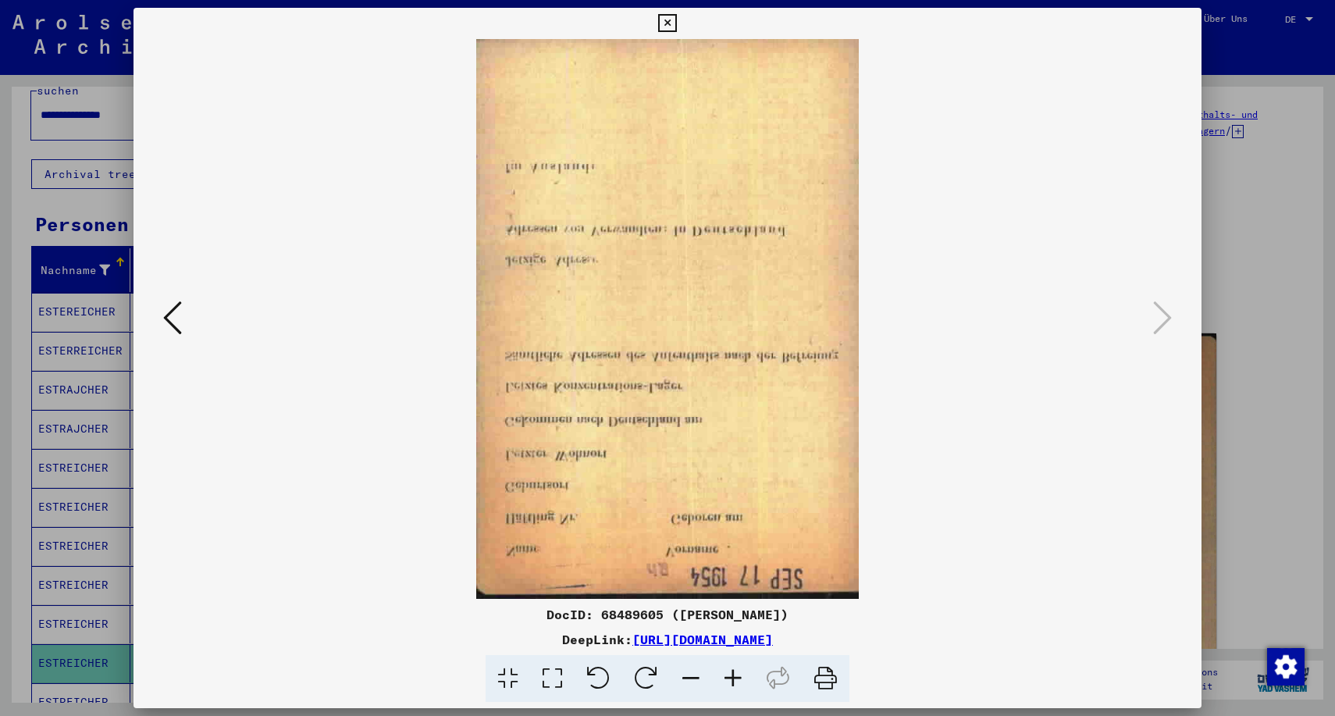
click at [646, 678] on icon at bounding box center [646, 679] width 48 height 48
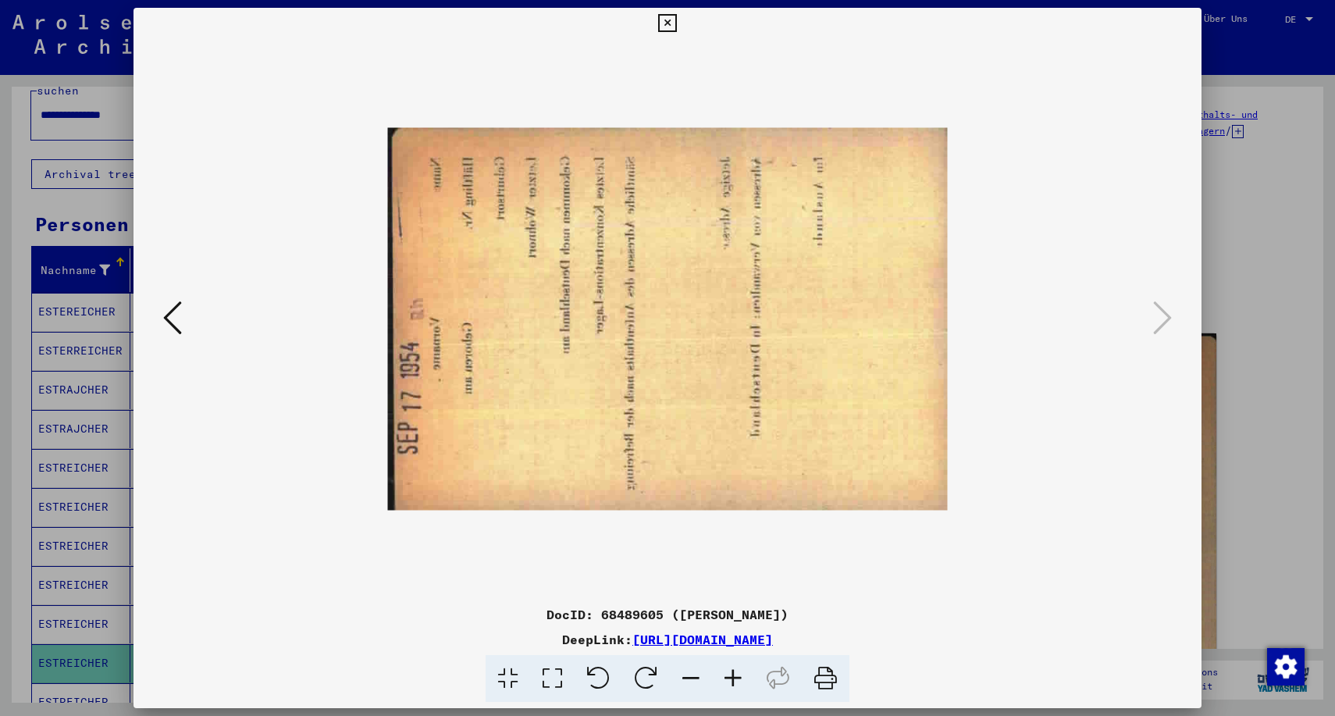
click at [646, 678] on icon at bounding box center [646, 679] width 48 height 48
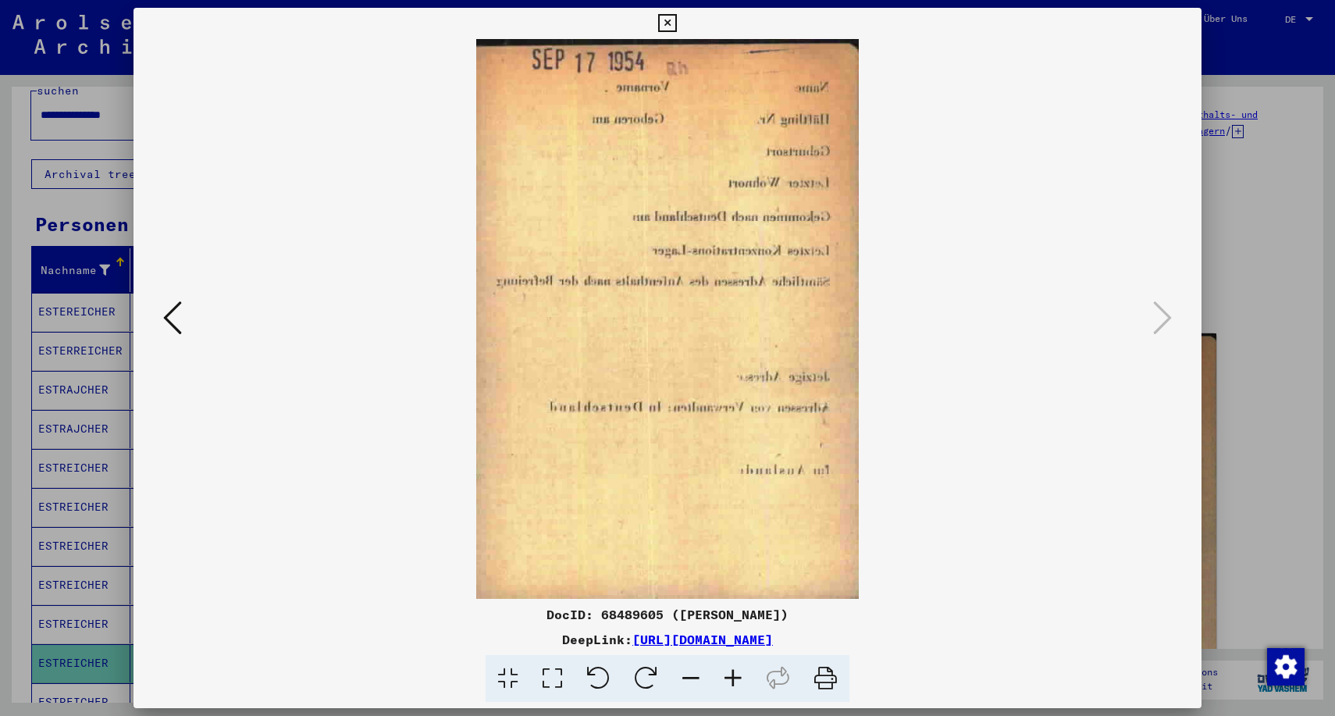
click at [676, 23] on icon at bounding box center [667, 23] width 18 height 19
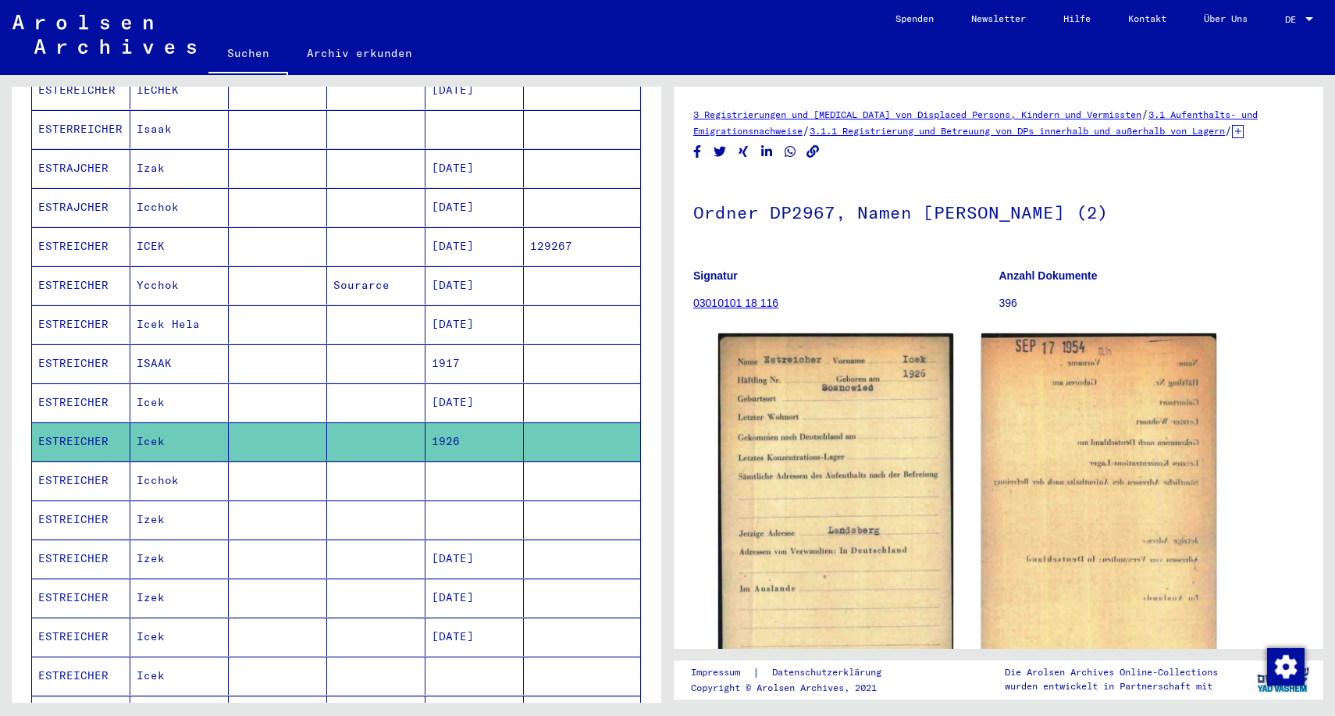
scroll to position [263, 0]
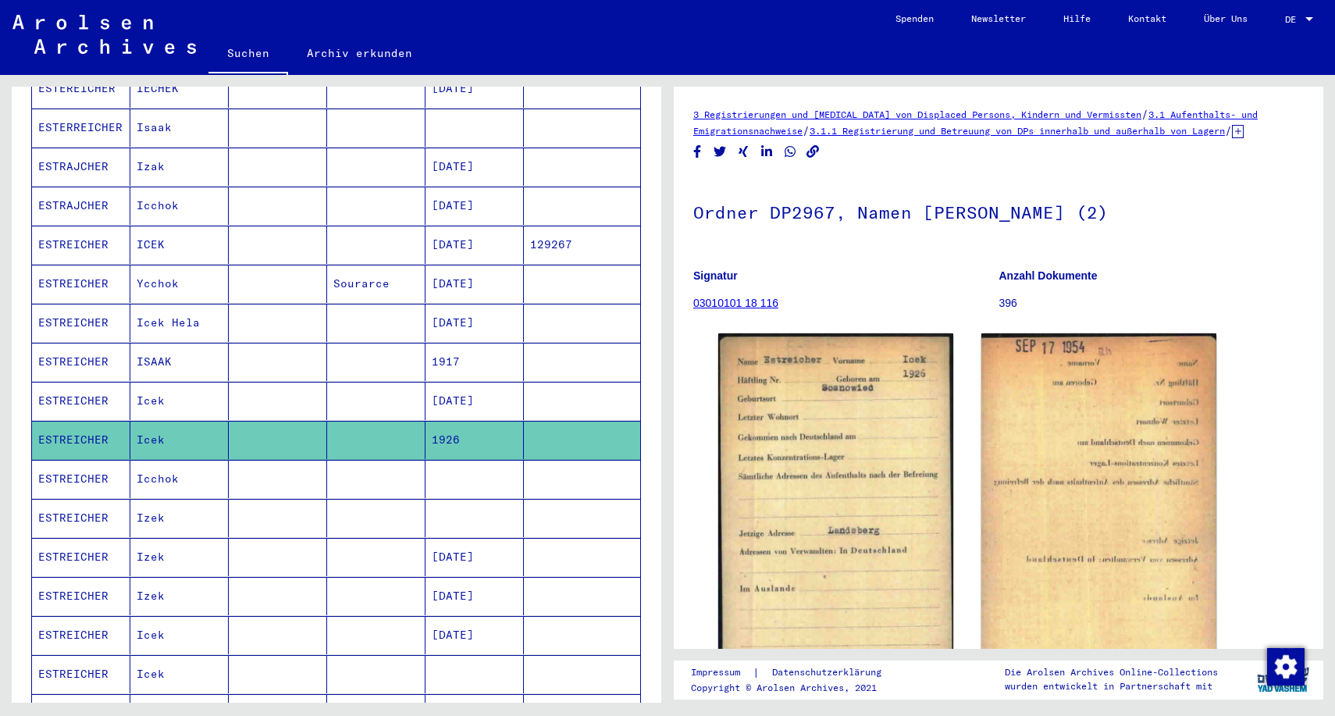
click at [479, 617] on mat-cell "[DATE]" at bounding box center [474, 635] width 98 height 38
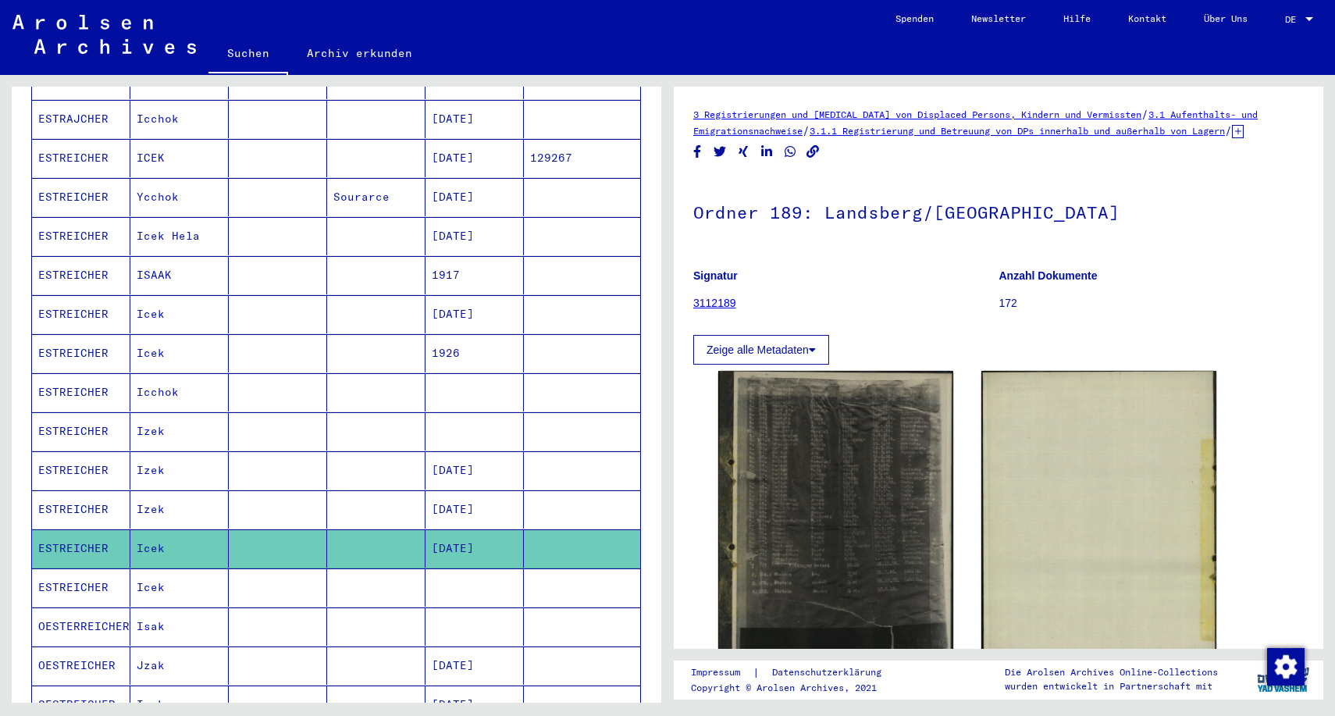
scroll to position [359, 0]
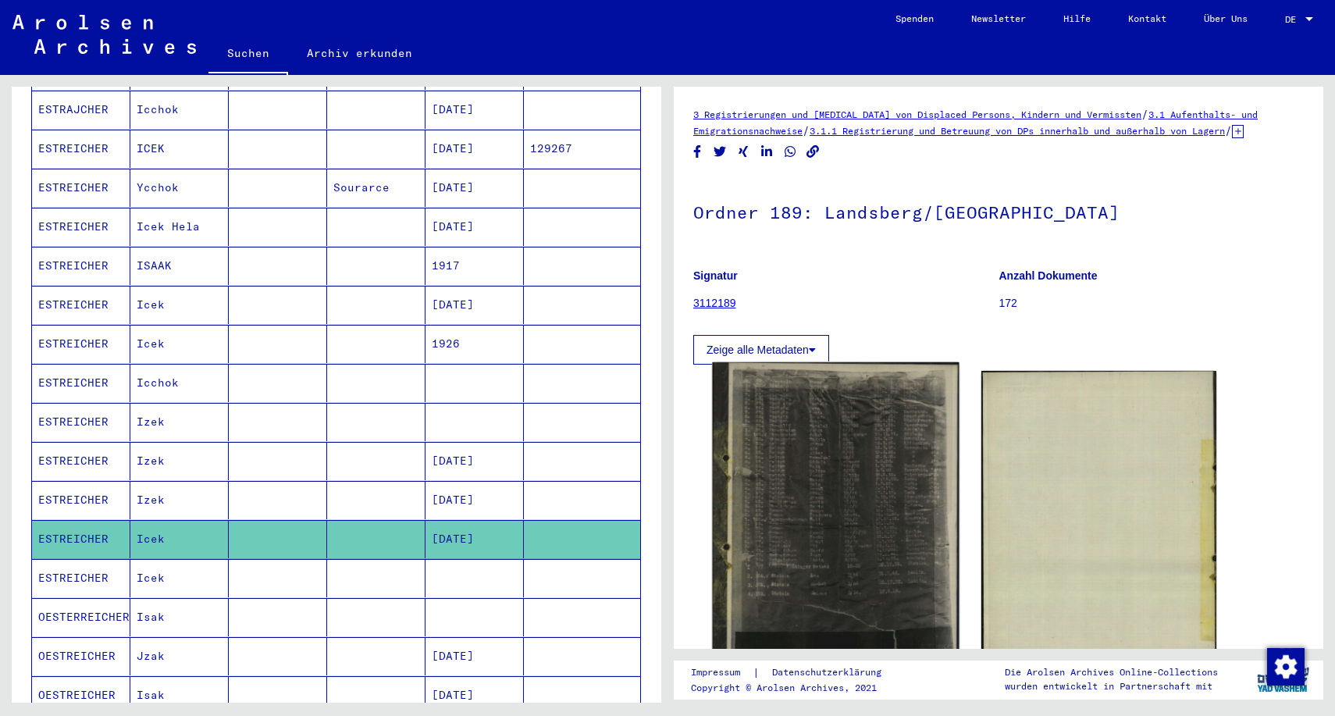
click at [784, 548] on img at bounding box center [835, 528] width 247 height 333
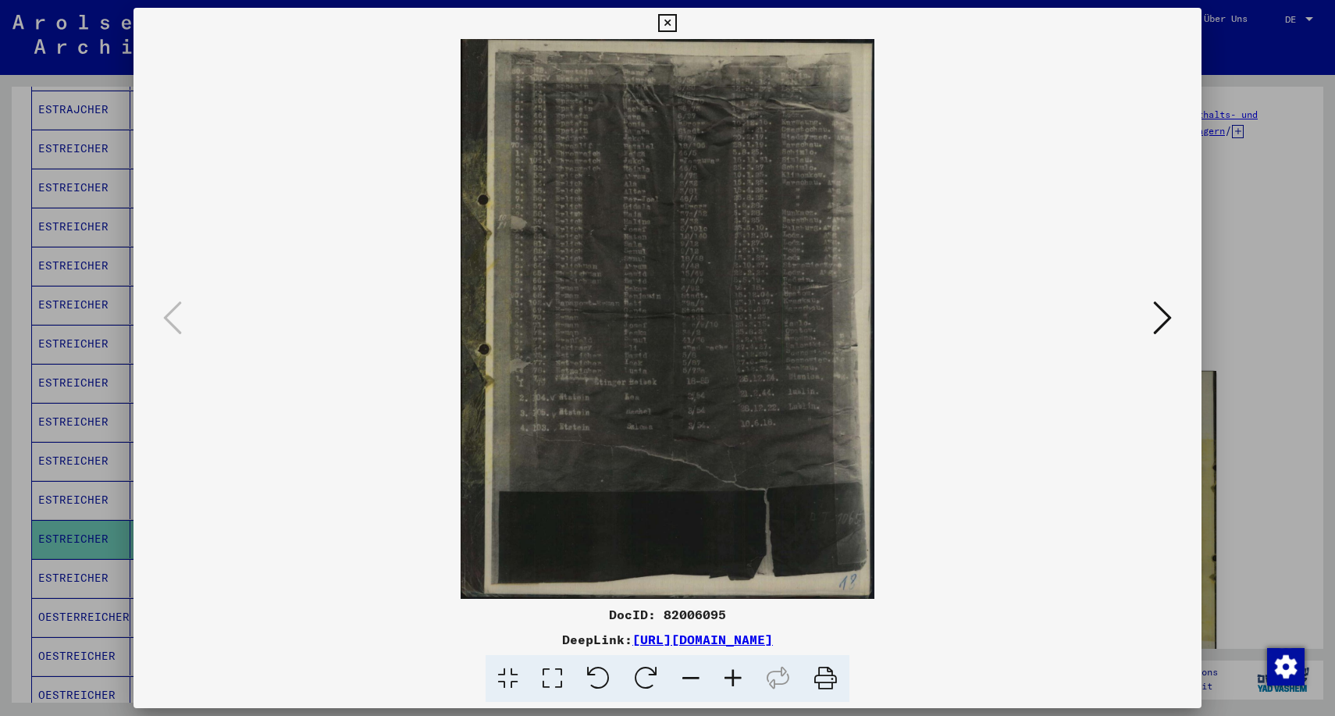
click at [826, 677] on icon at bounding box center [826, 679] width 48 height 48
click at [720, 354] on img at bounding box center [668, 319] width 962 height 560
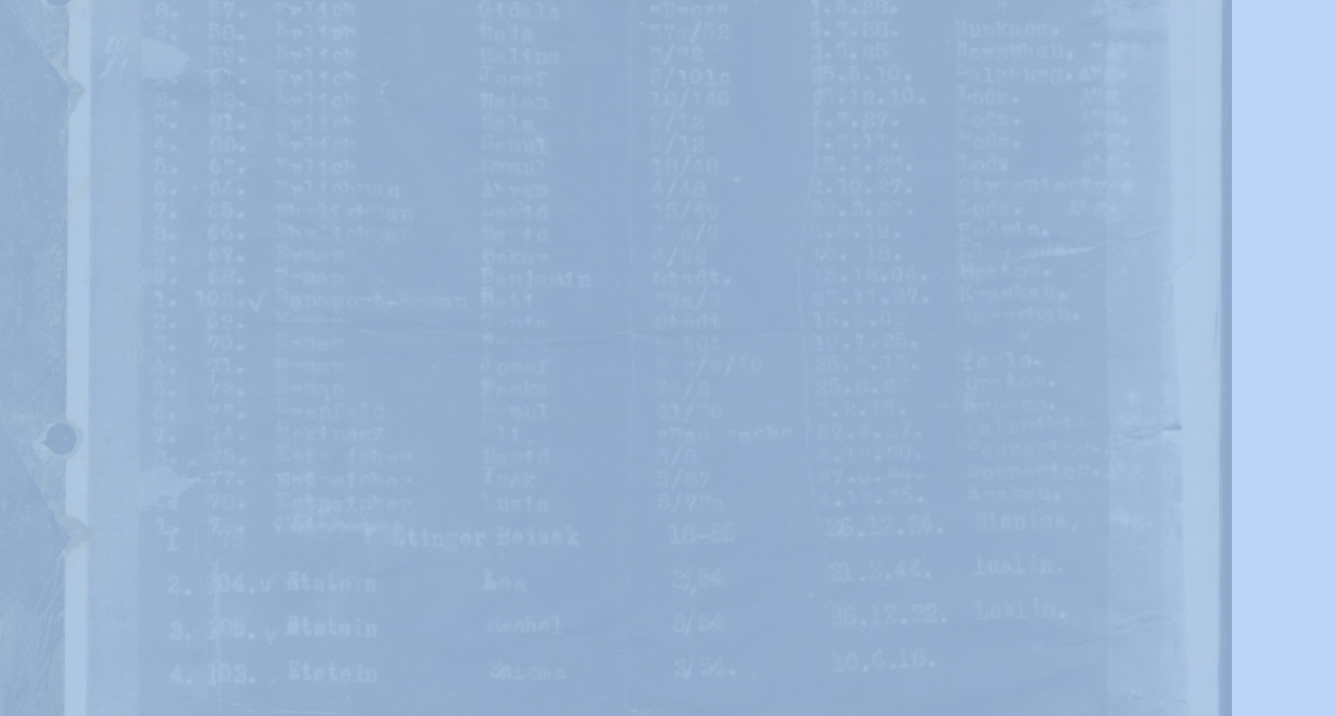
click at [232, 101] on img at bounding box center [668, 319] width 962 height 560
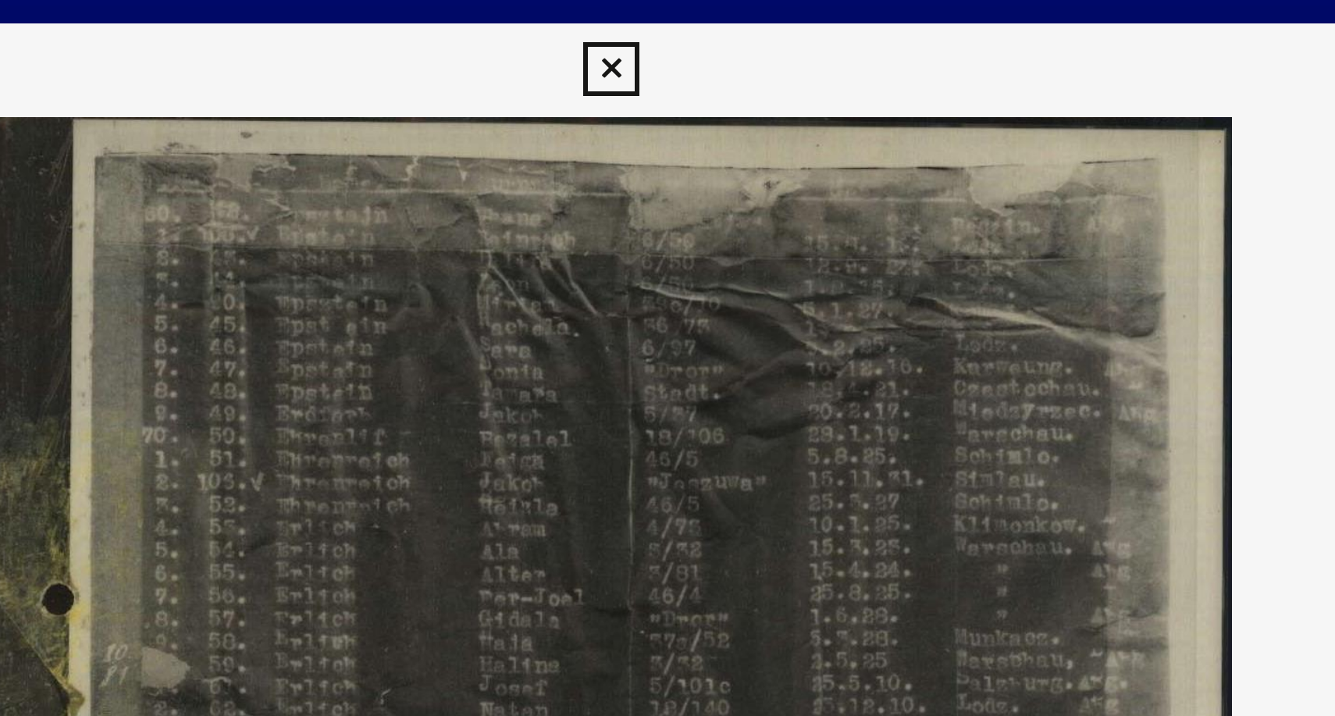
scroll to position [0, 0]
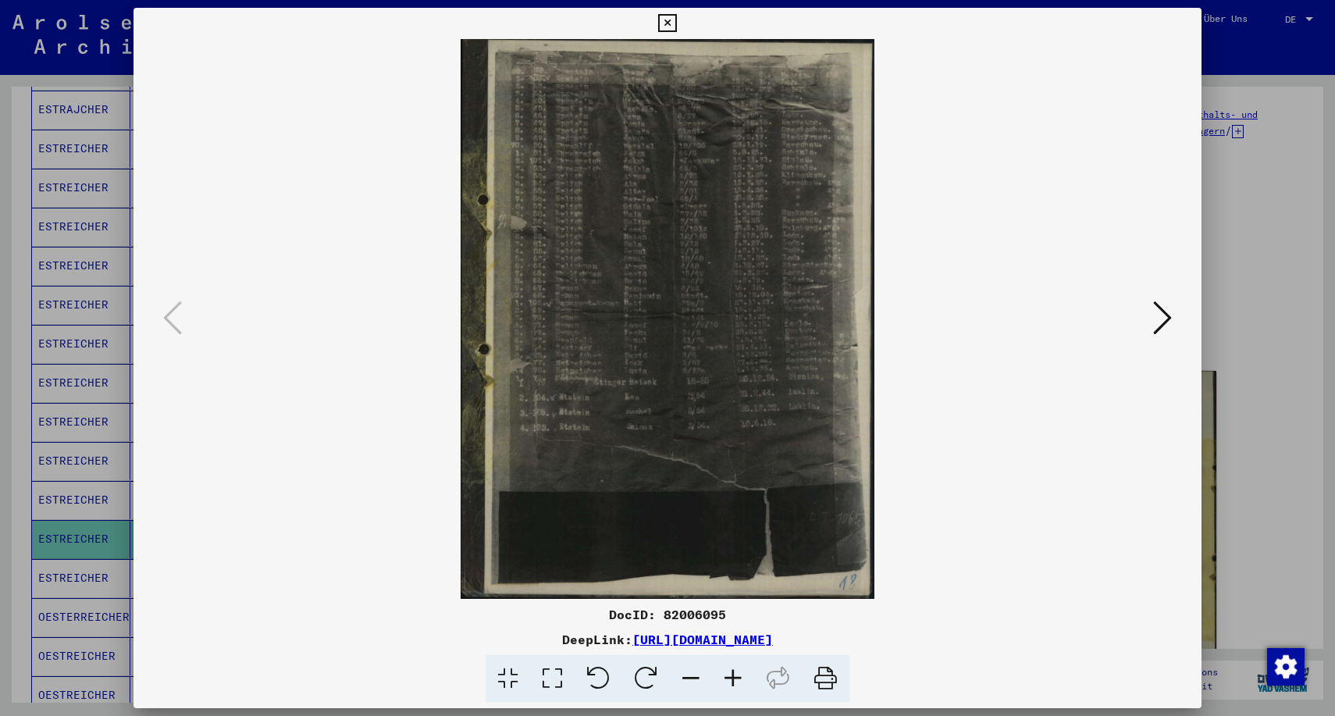
click at [1164, 320] on icon at bounding box center [1162, 317] width 19 height 37
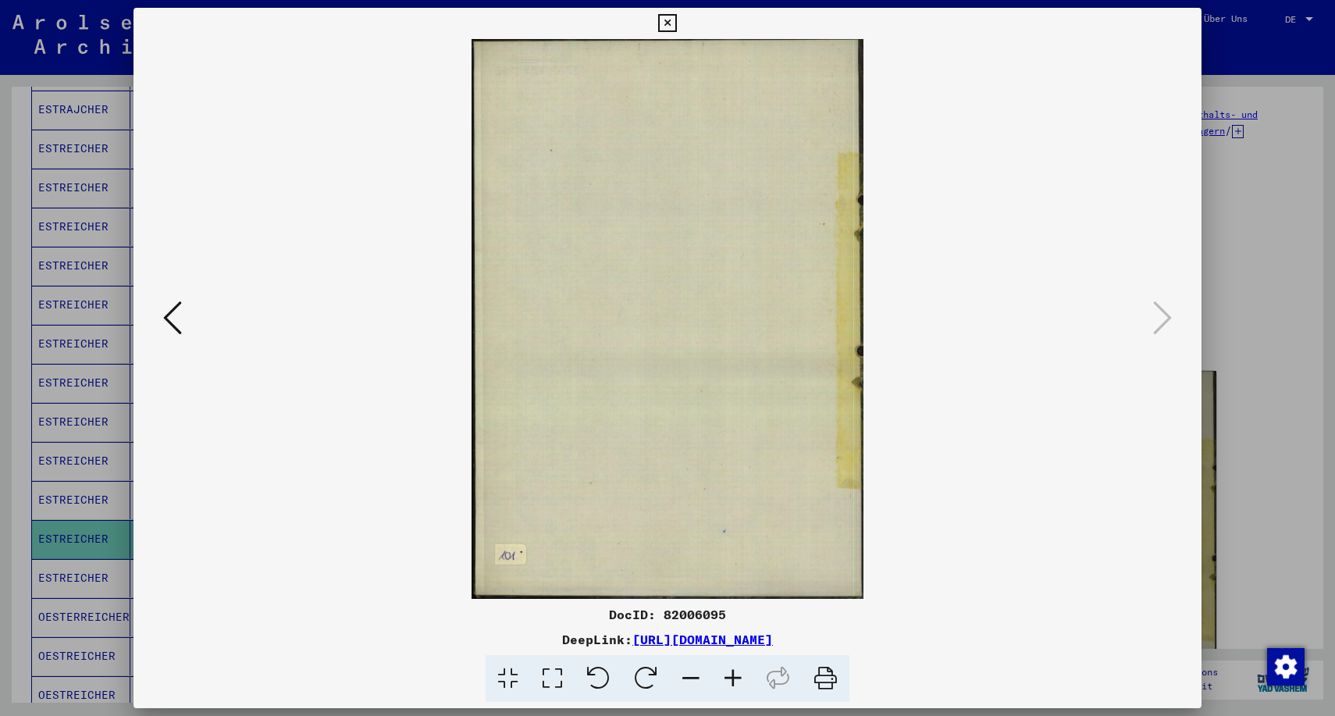
click at [171, 321] on icon at bounding box center [172, 317] width 19 height 37
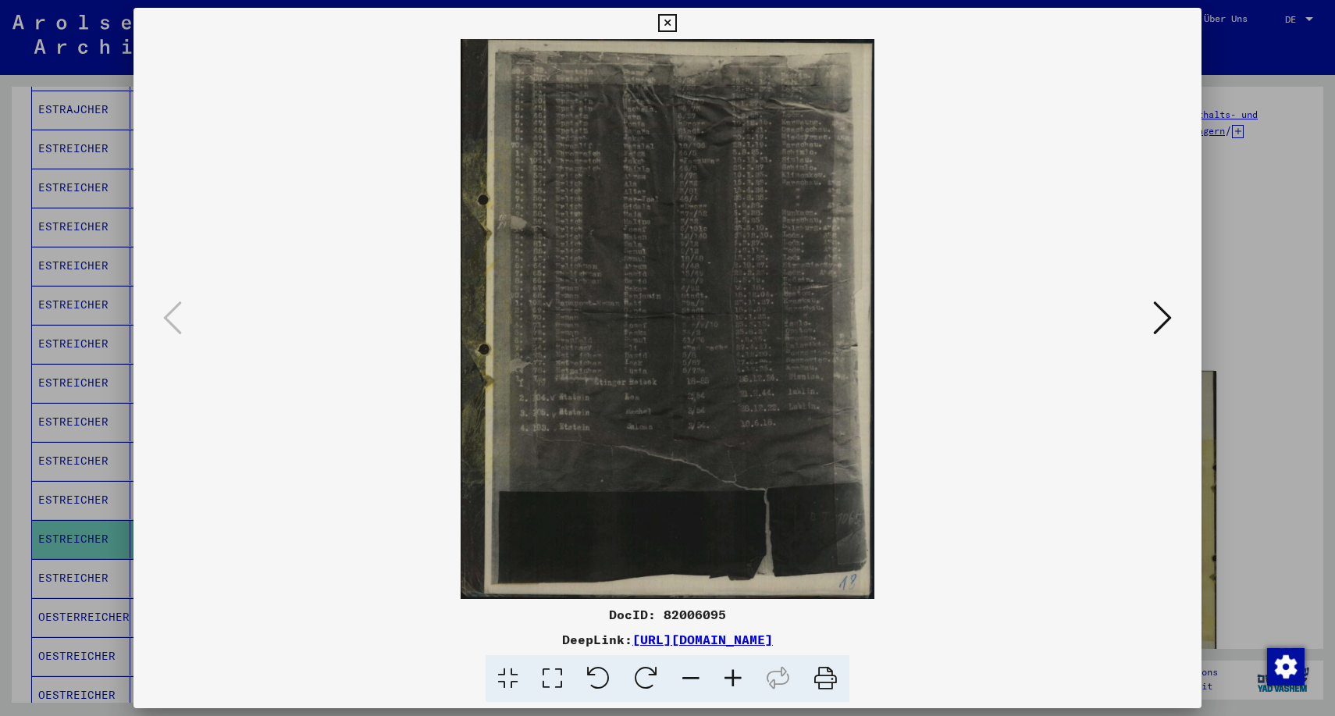
click at [676, 26] on icon at bounding box center [667, 23] width 18 height 19
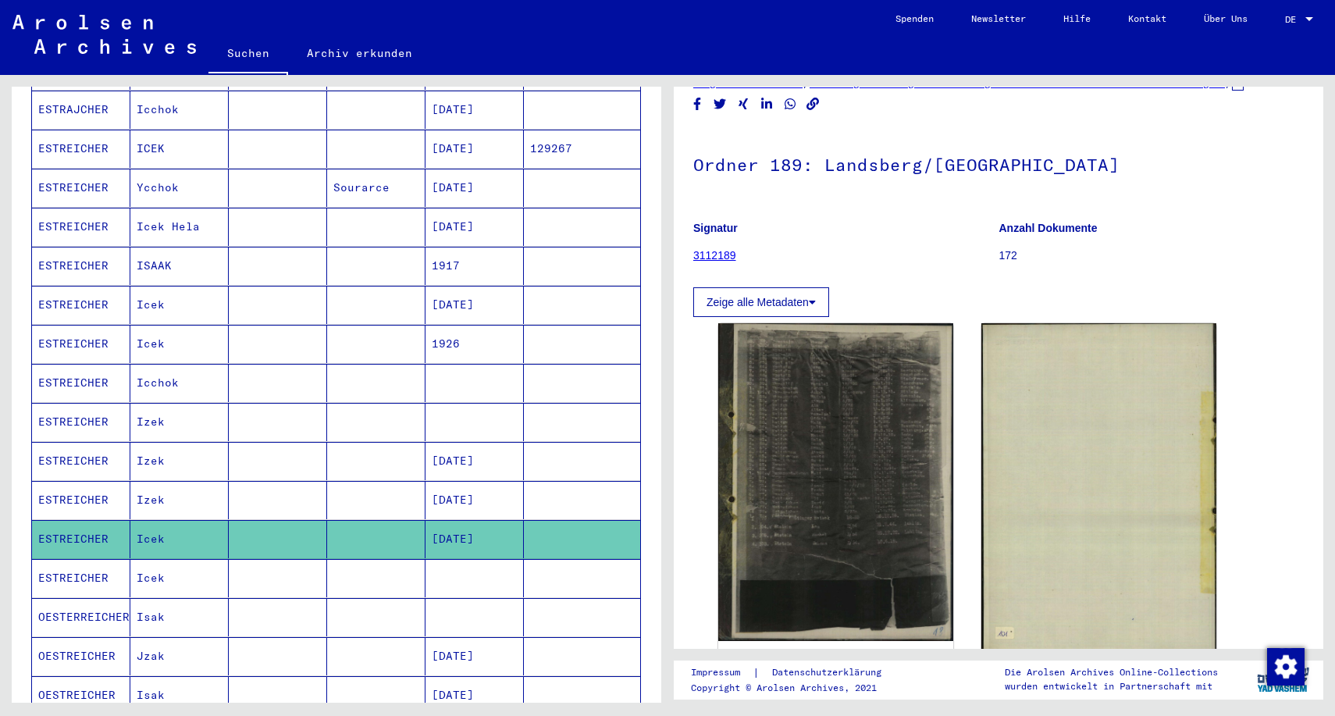
scroll to position [52, 0]
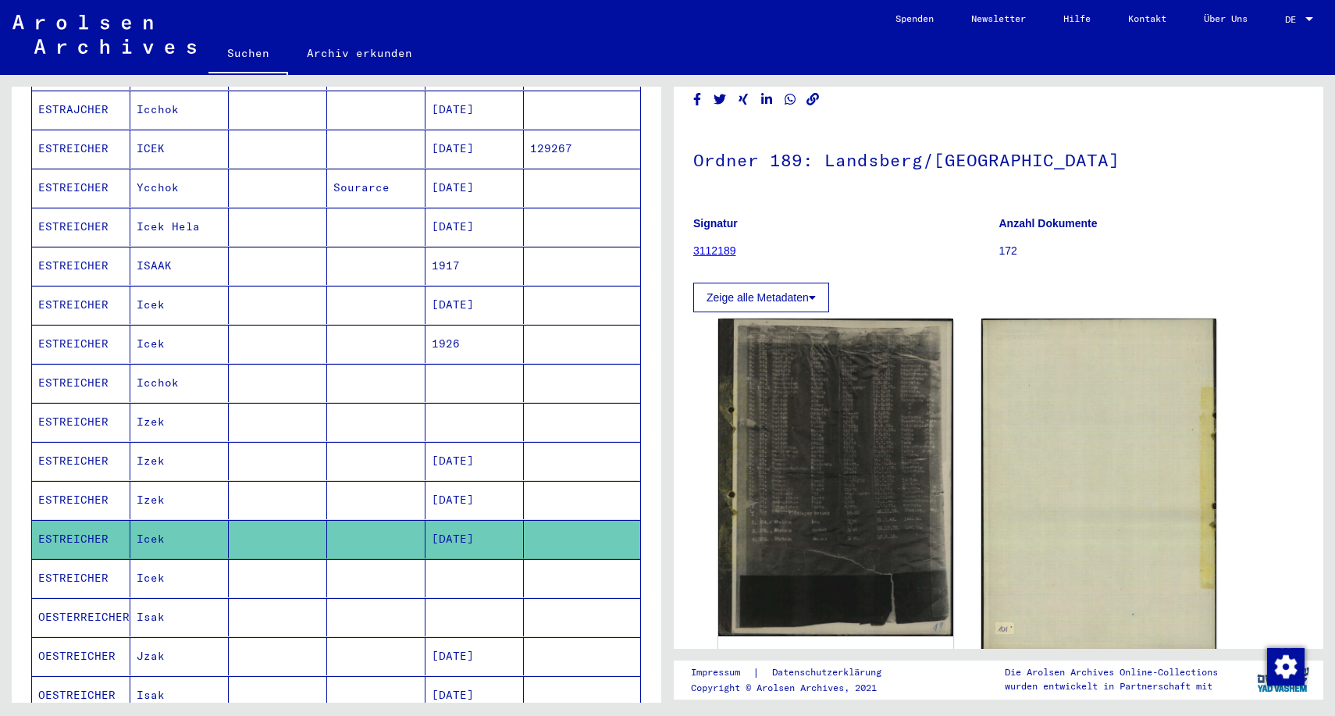
click at [710, 252] on link "3112189" at bounding box center [714, 250] width 43 height 12
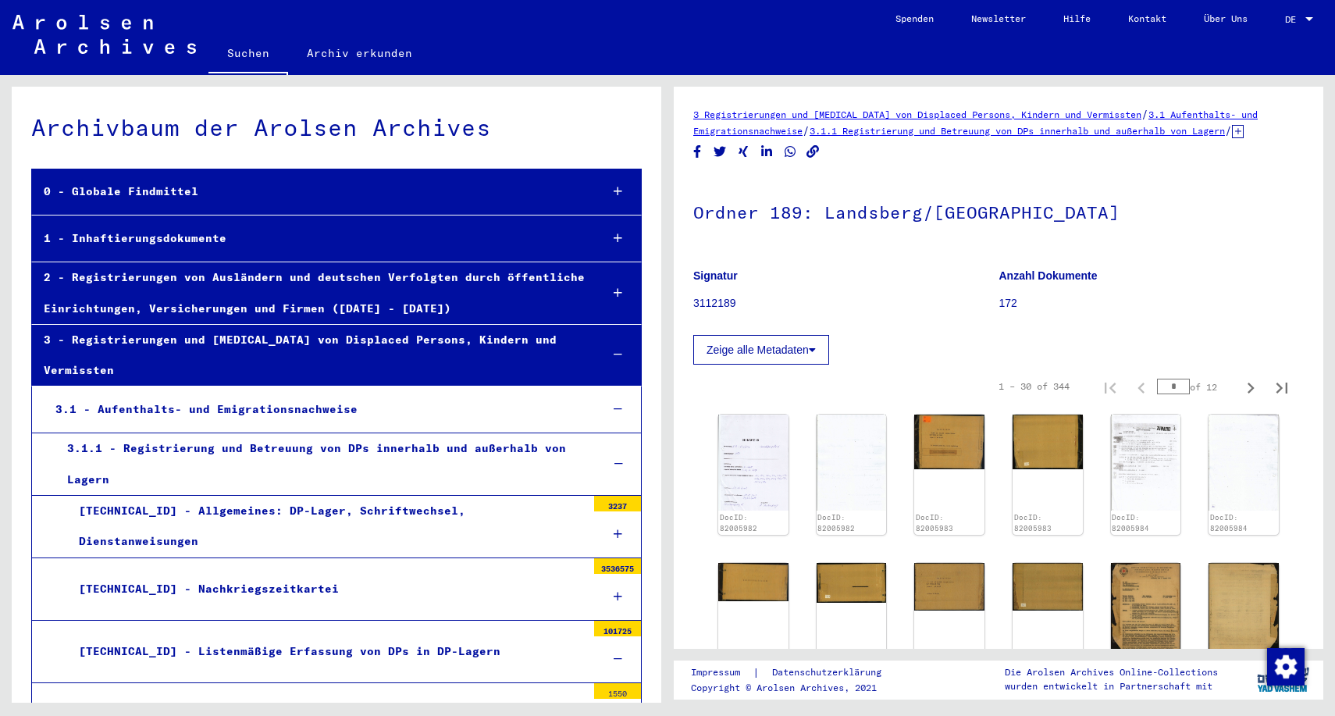
scroll to position [13080, 0]
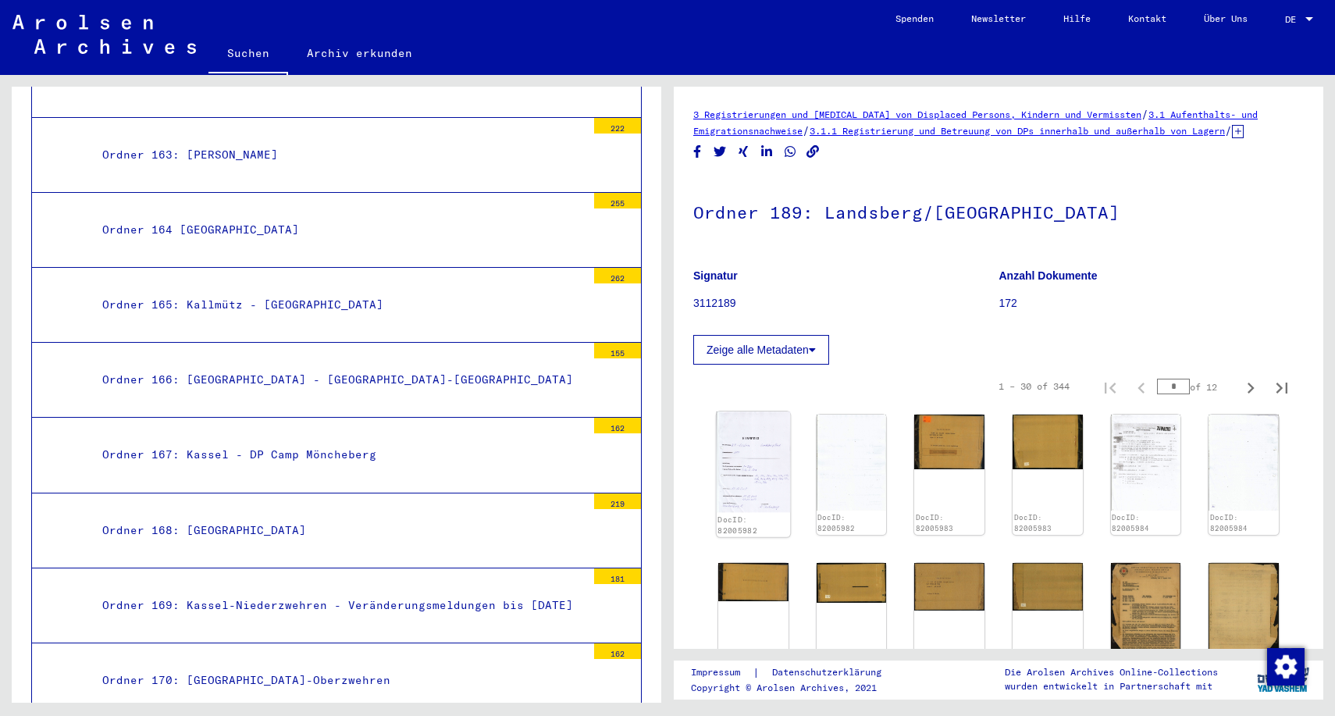
click at [746, 451] on img at bounding box center [753, 461] width 73 height 101
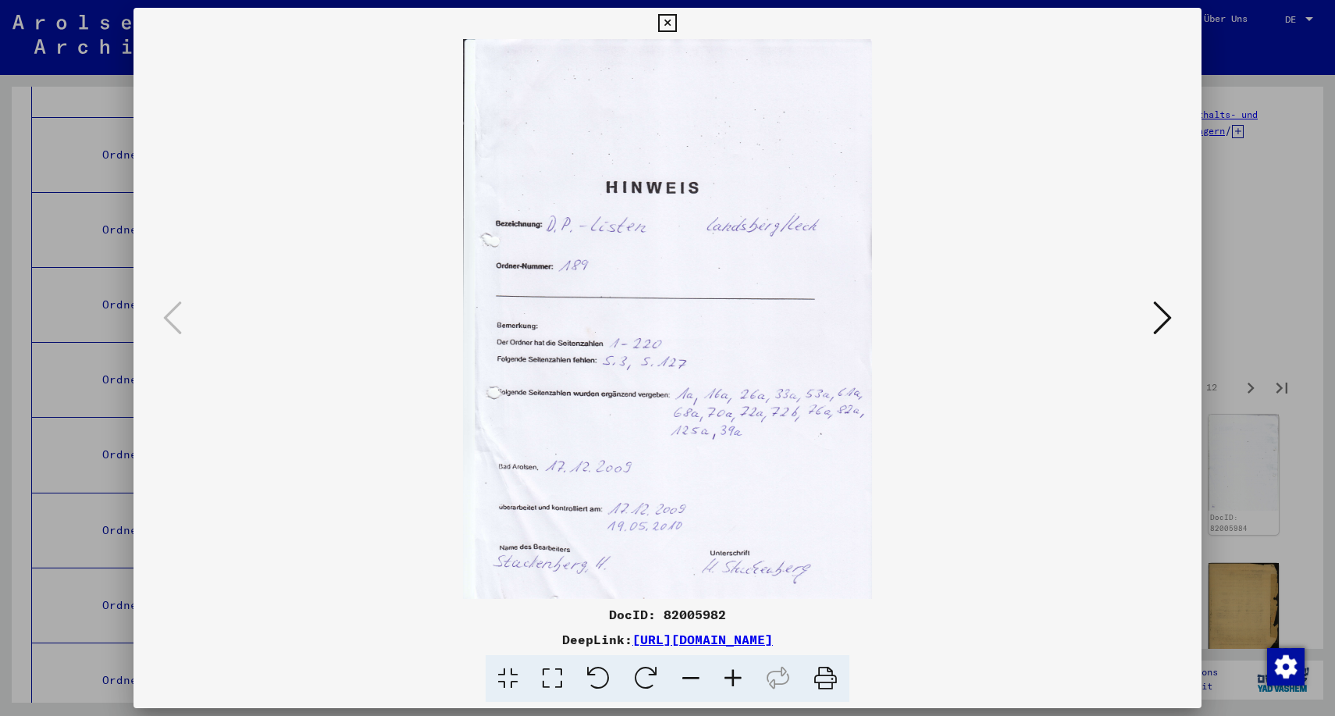
click at [1164, 316] on icon at bounding box center [1162, 317] width 19 height 37
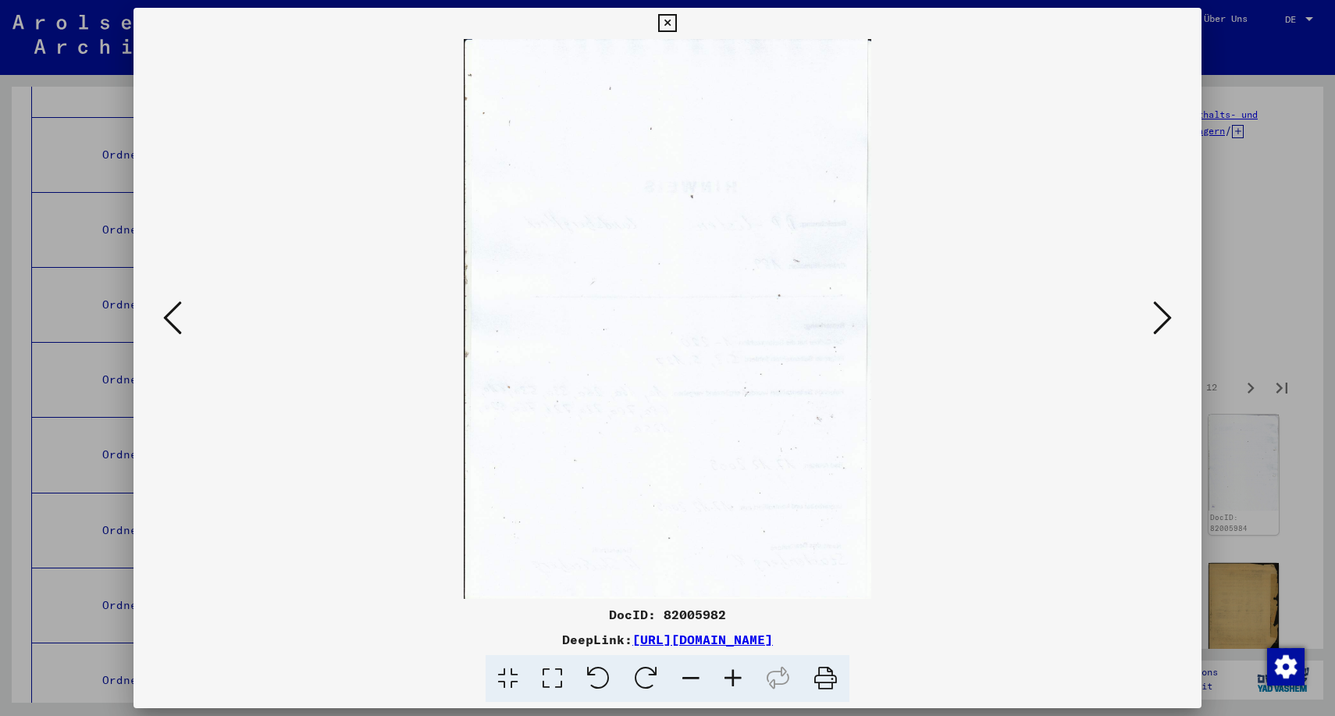
click at [1164, 316] on icon at bounding box center [1162, 317] width 19 height 37
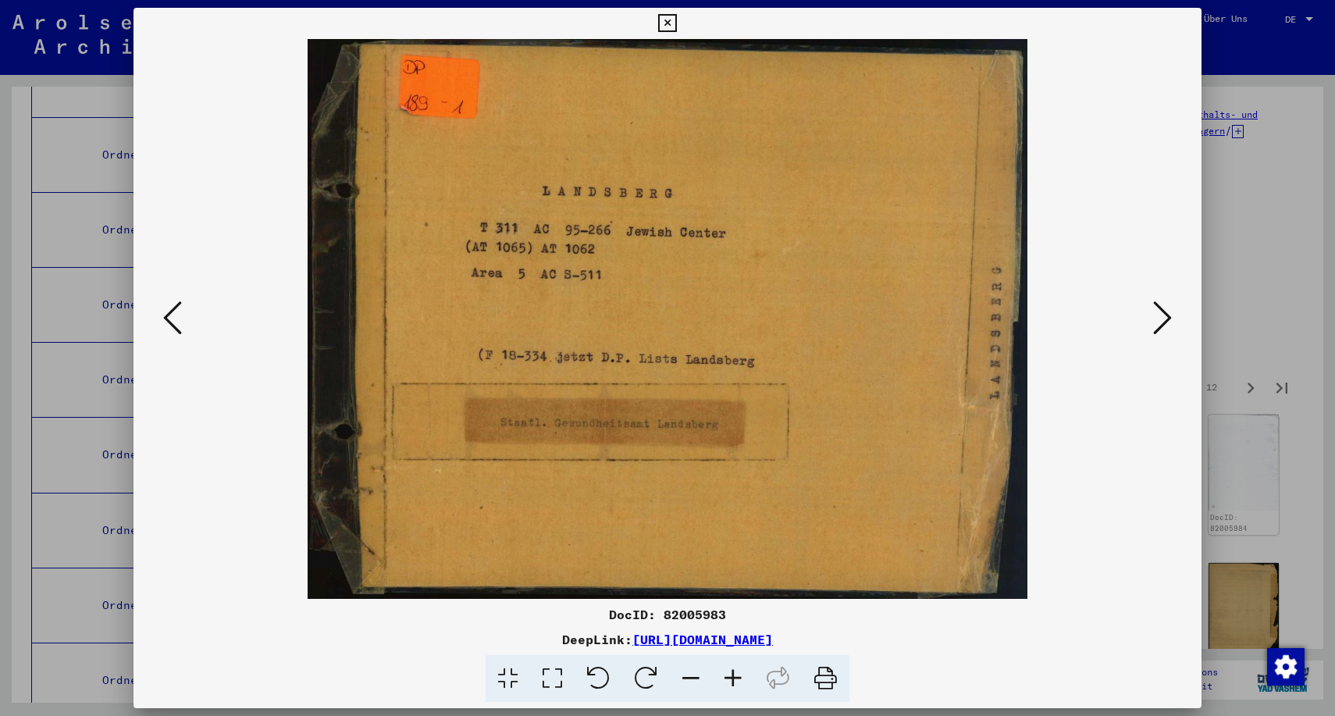
click at [1164, 316] on icon at bounding box center [1162, 317] width 19 height 37
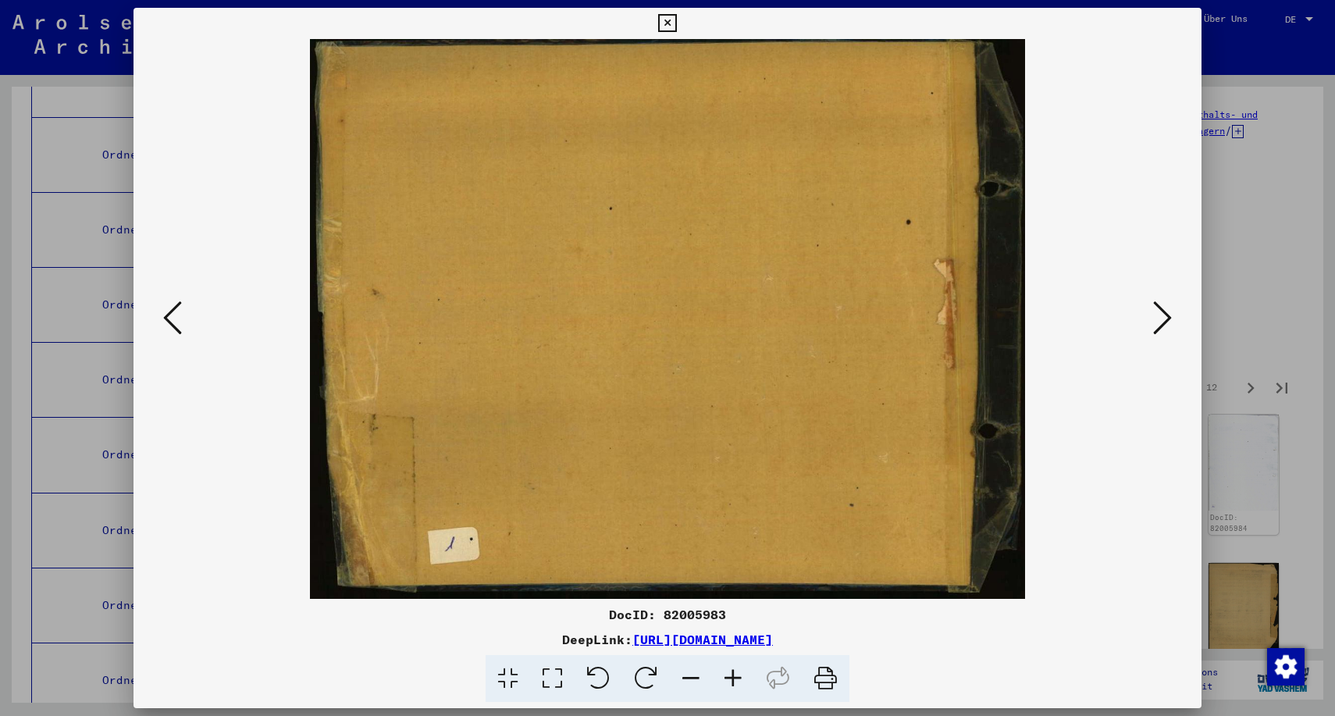
click at [1164, 316] on icon at bounding box center [1162, 317] width 19 height 37
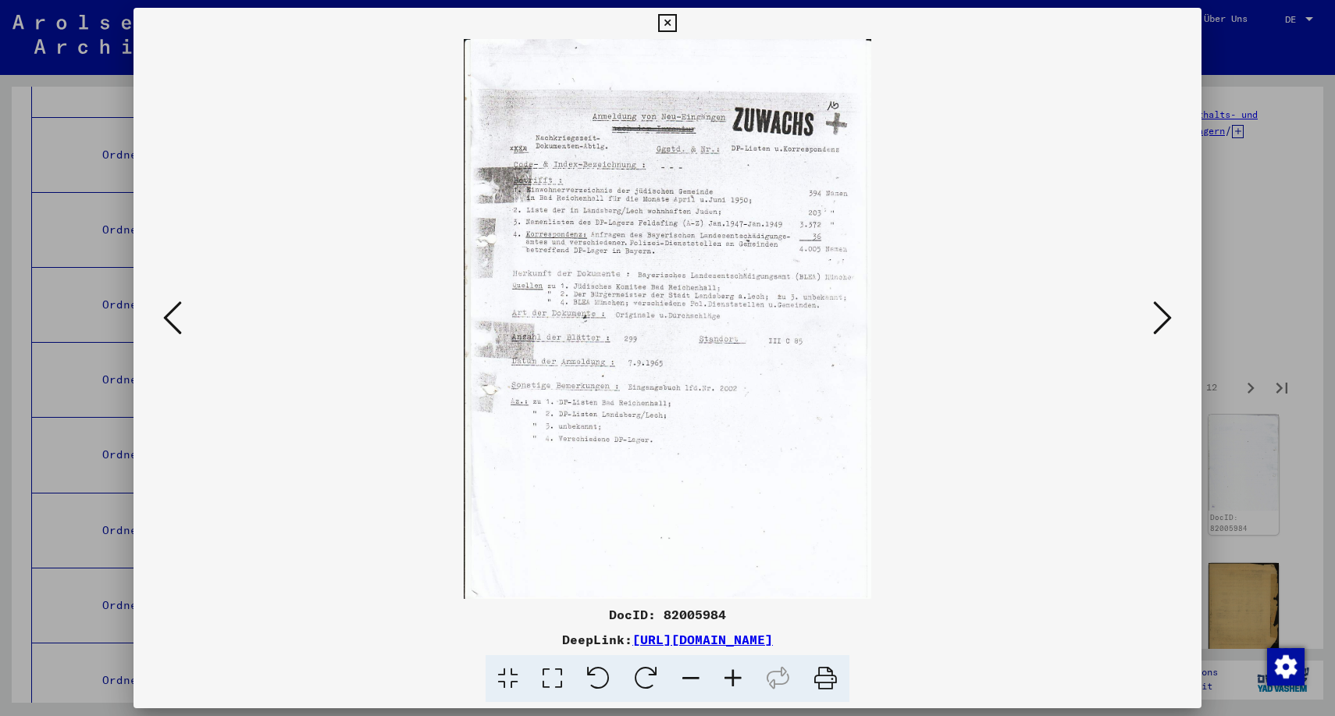
click at [1164, 316] on icon at bounding box center [1162, 317] width 19 height 37
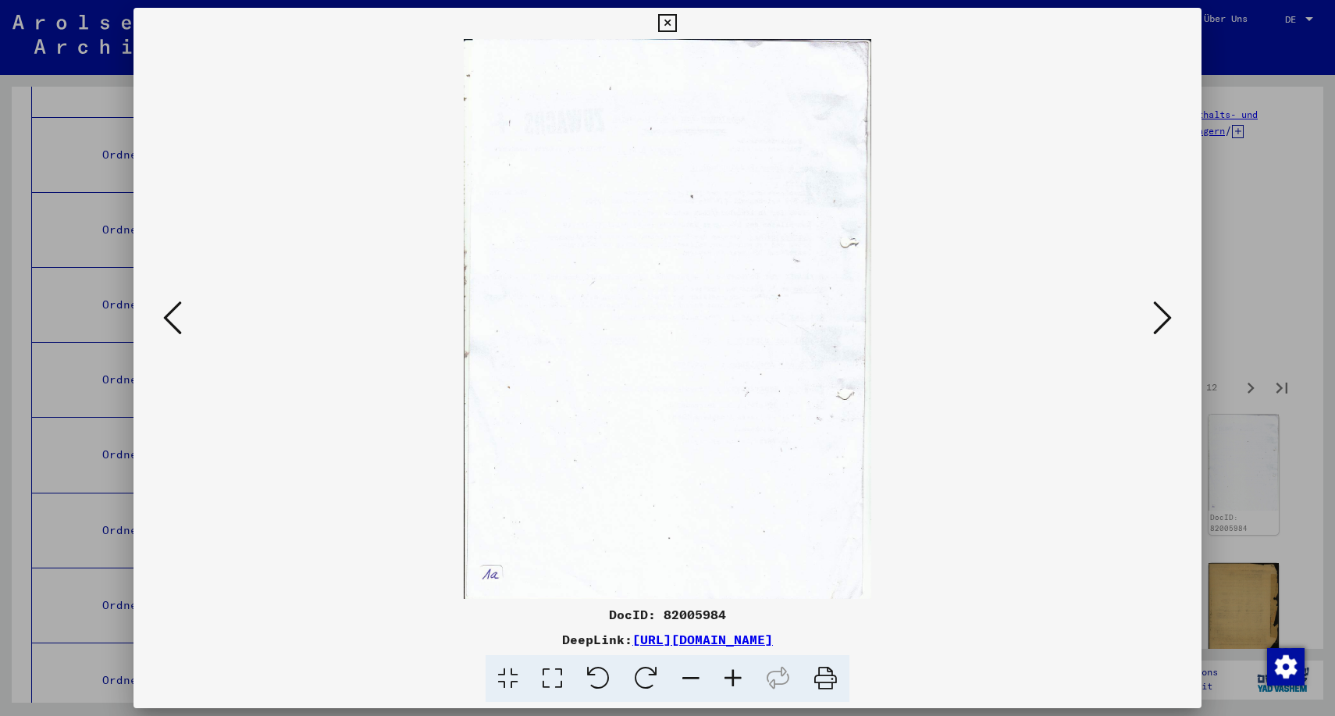
click at [1164, 316] on icon at bounding box center [1162, 317] width 19 height 37
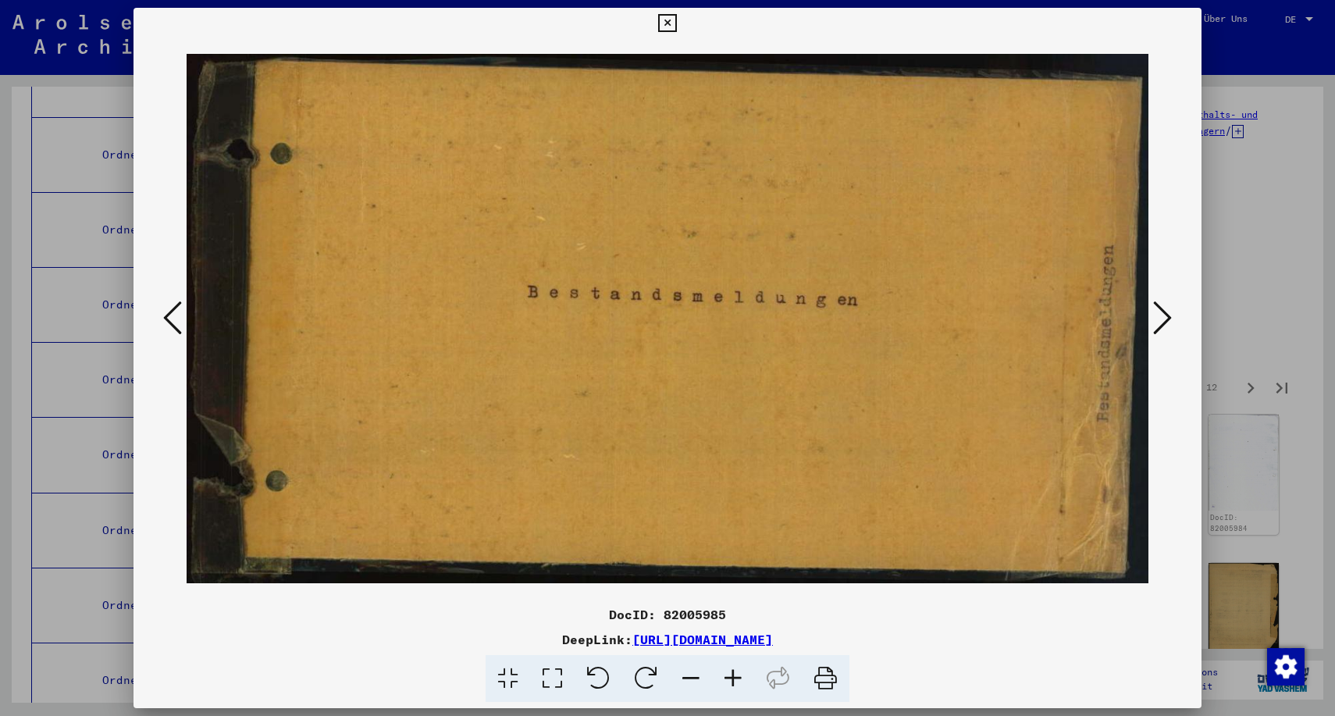
click at [1164, 316] on icon at bounding box center [1162, 317] width 19 height 37
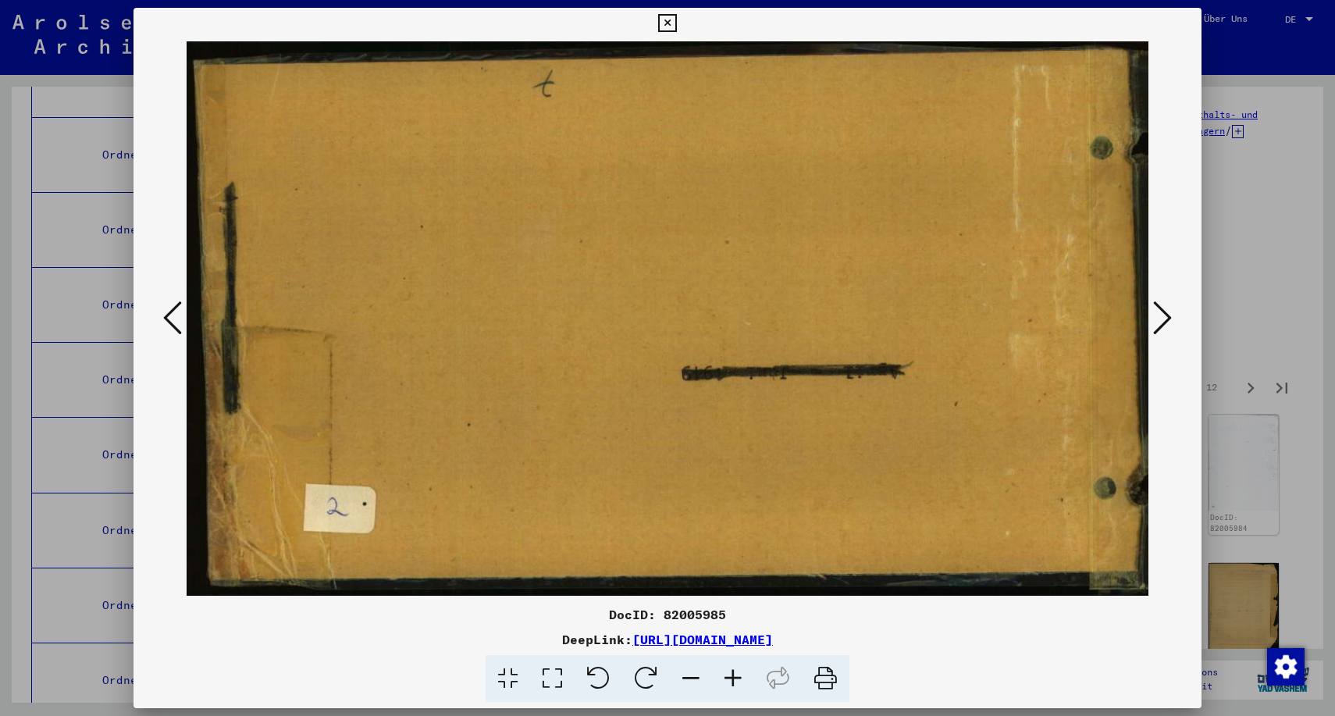
click at [1164, 316] on icon at bounding box center [1162, 317] width 19 height 37
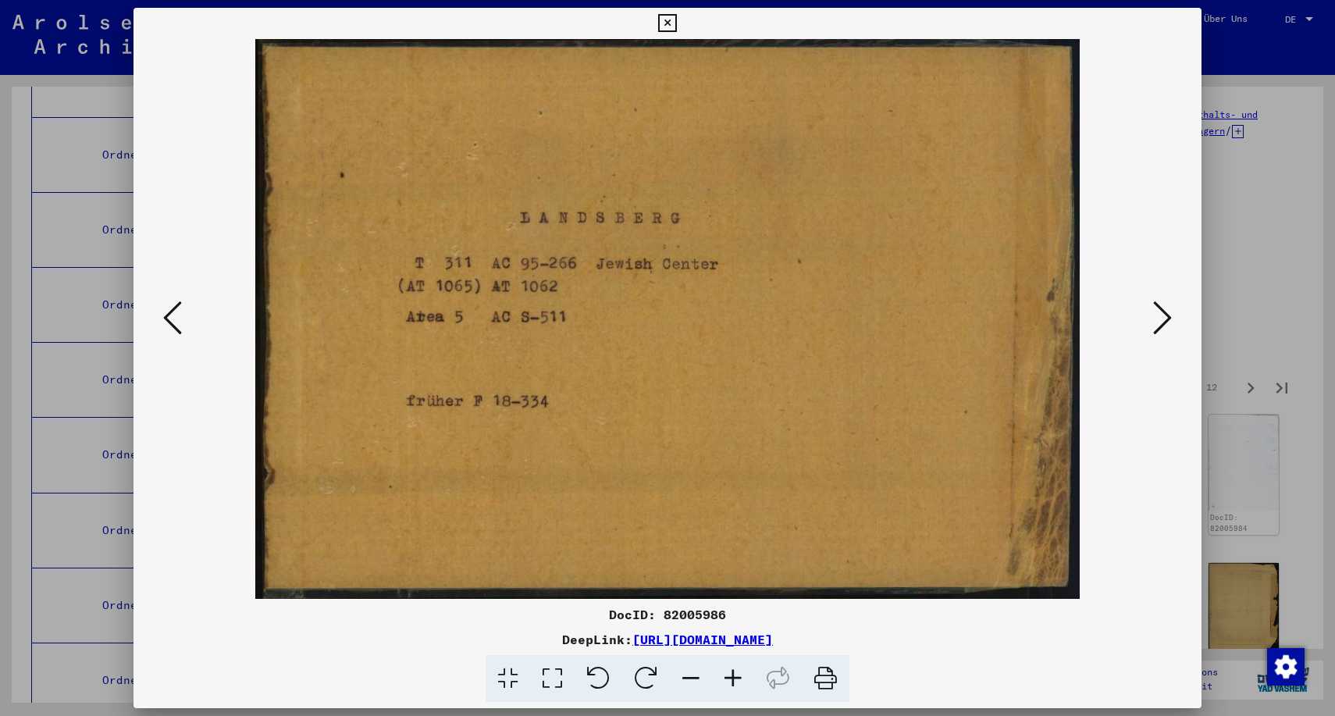
click at [676, 20] on icon at bounding box center [667, 23] width 18 height 19
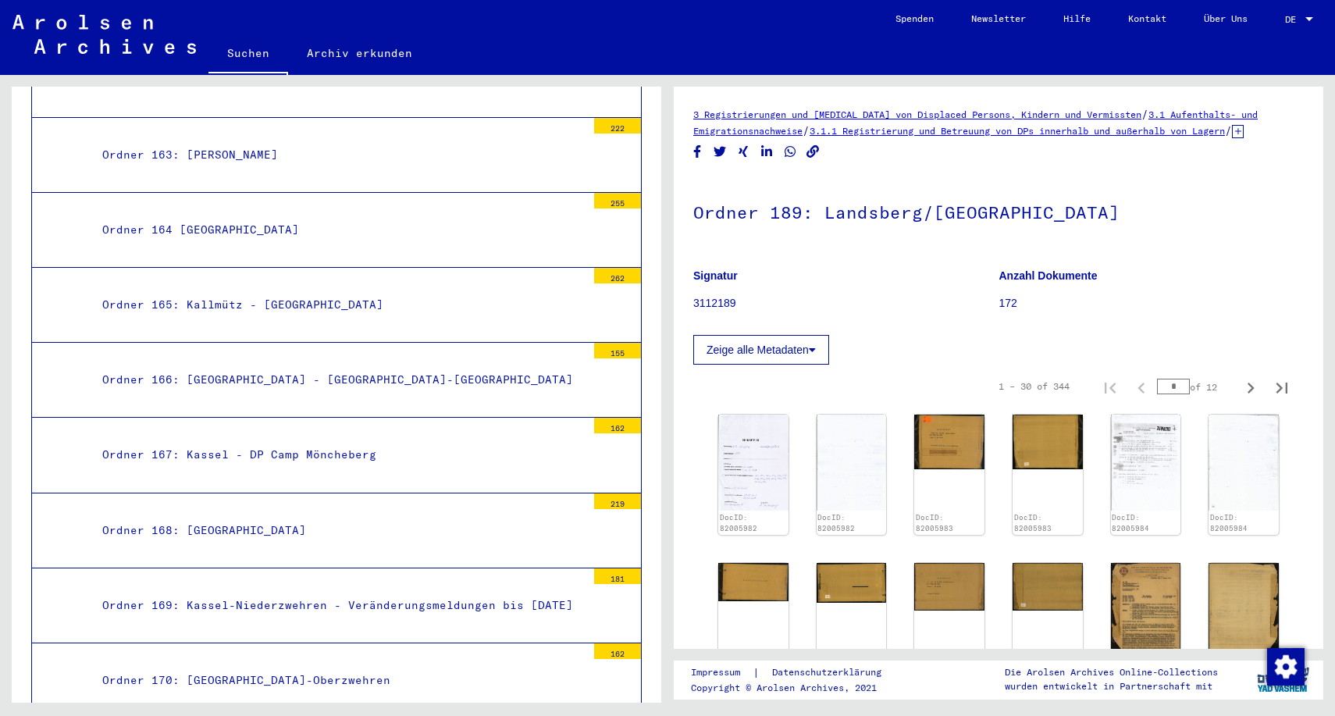
click at [863, 214] on h1 "Ordner 189: Landsberg/[GEOGRAPHIC_DATA]" at bounding box center [998, 210] width 610 height 69
copy h1 "Landsberg"
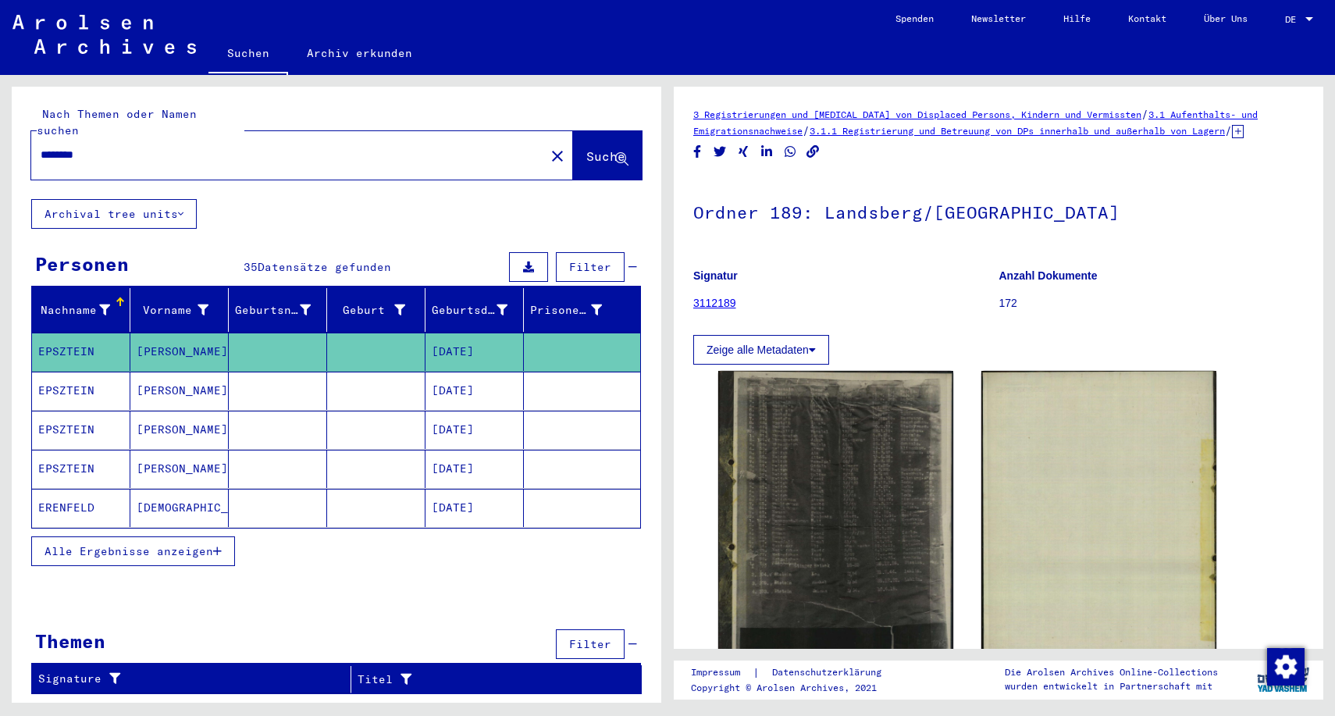
type input "**********"
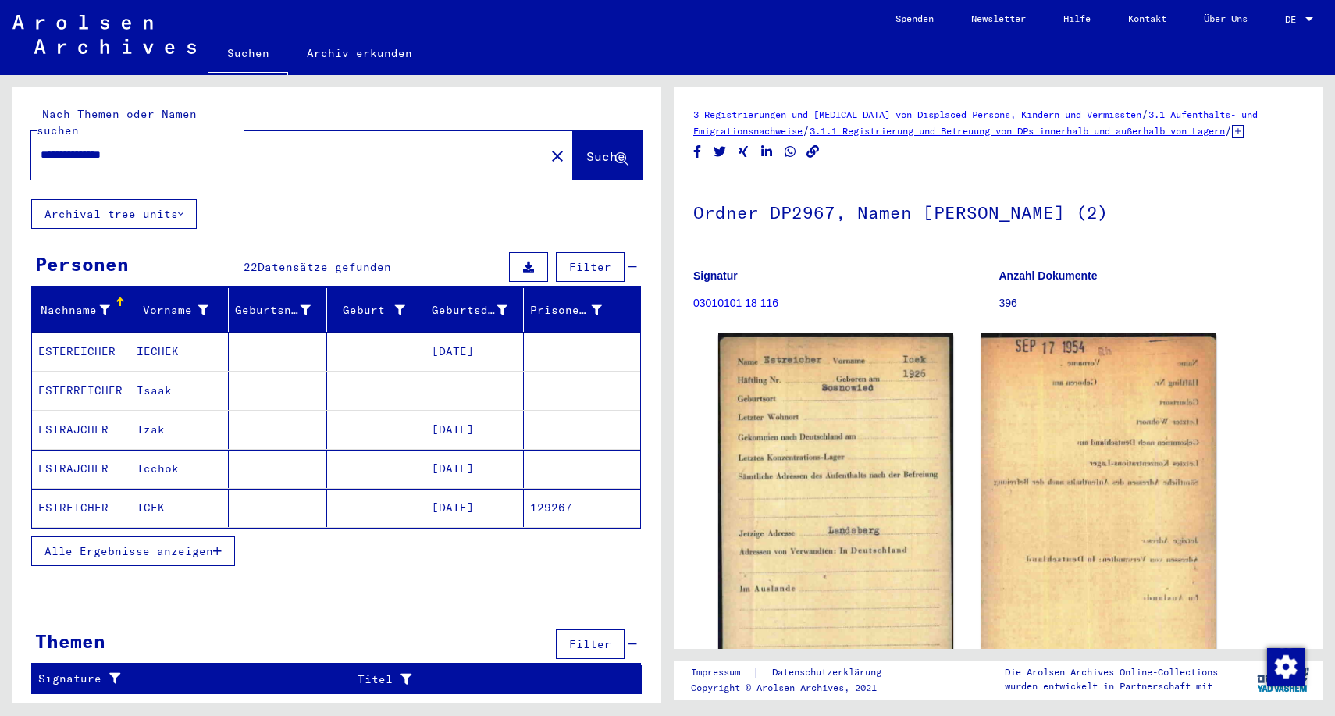
click at [468, 490] on mat-cell "[DATE]" at bounding box center [474, 508] width 98 height 38
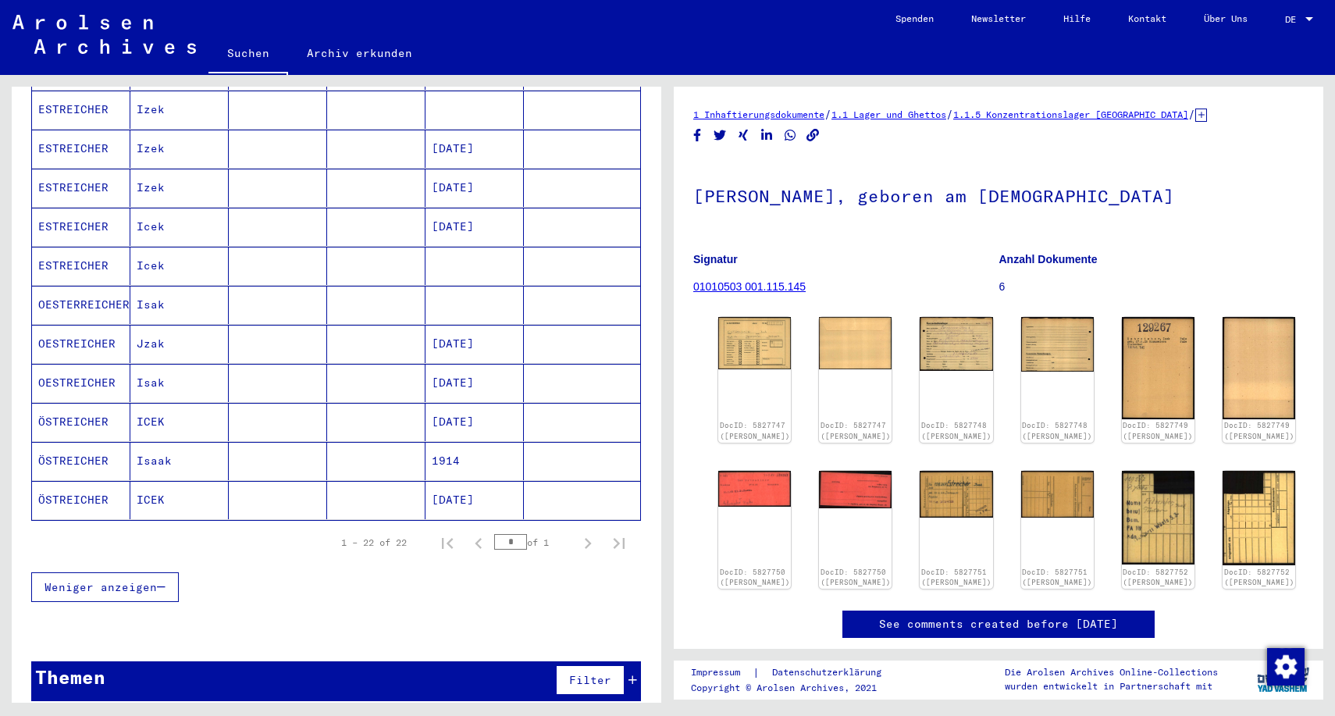
scroll to position [671, 0]
click at [465, 485] on mat-cell "[DATE]" at bounding box center [474, 501] width 98 height 38
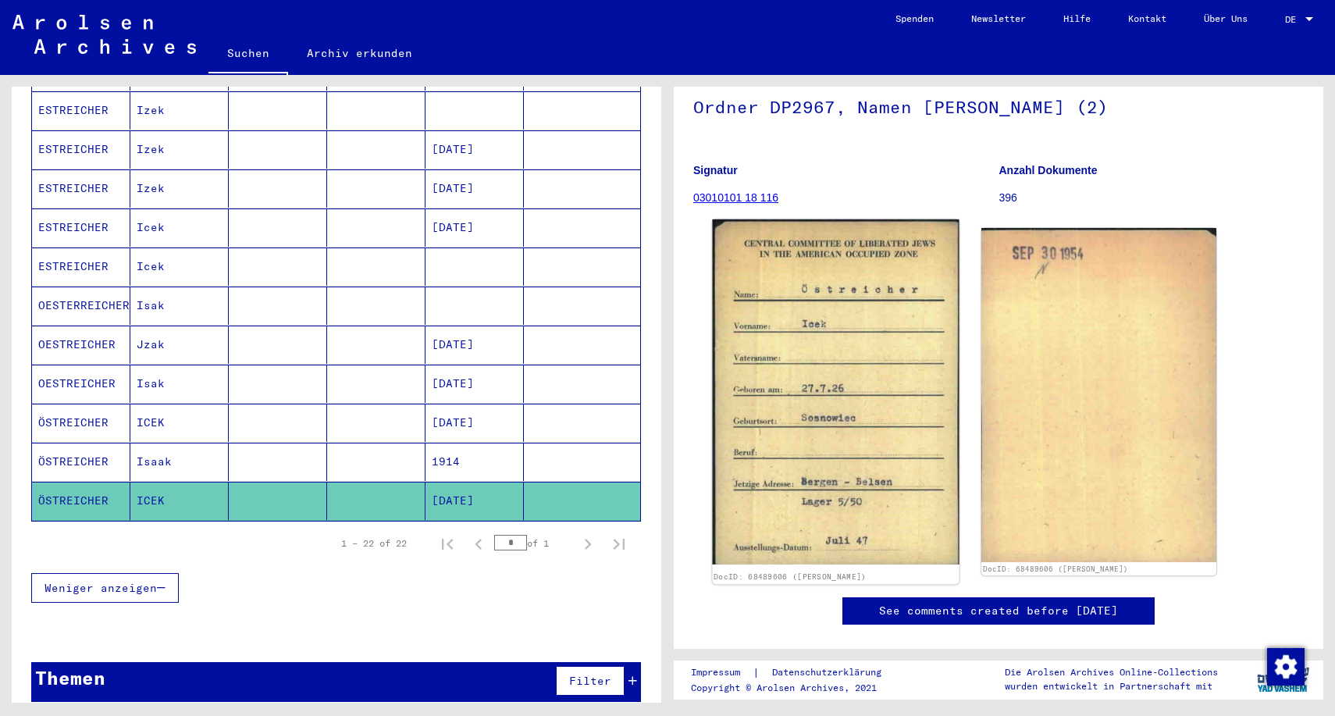
scroll to position [107, 0]
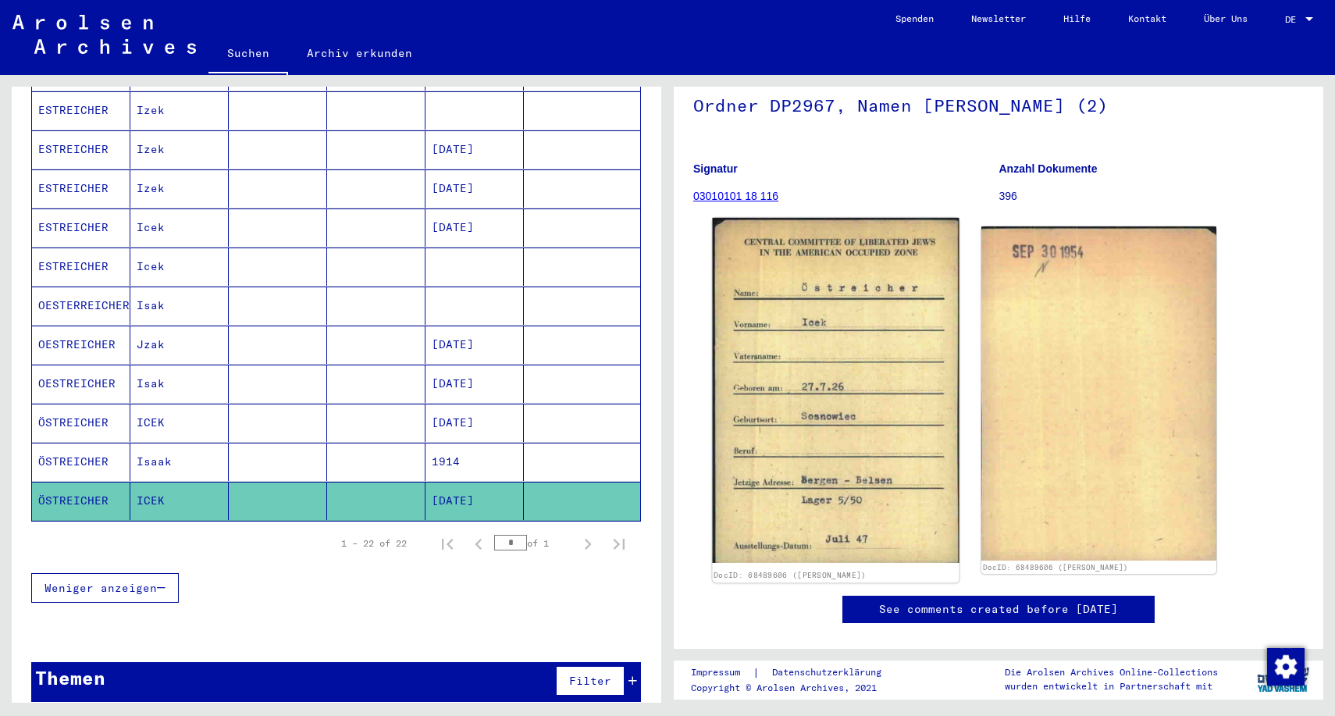
click at [885, 487] on img at bounding box center [835, 390] width 247 height 345
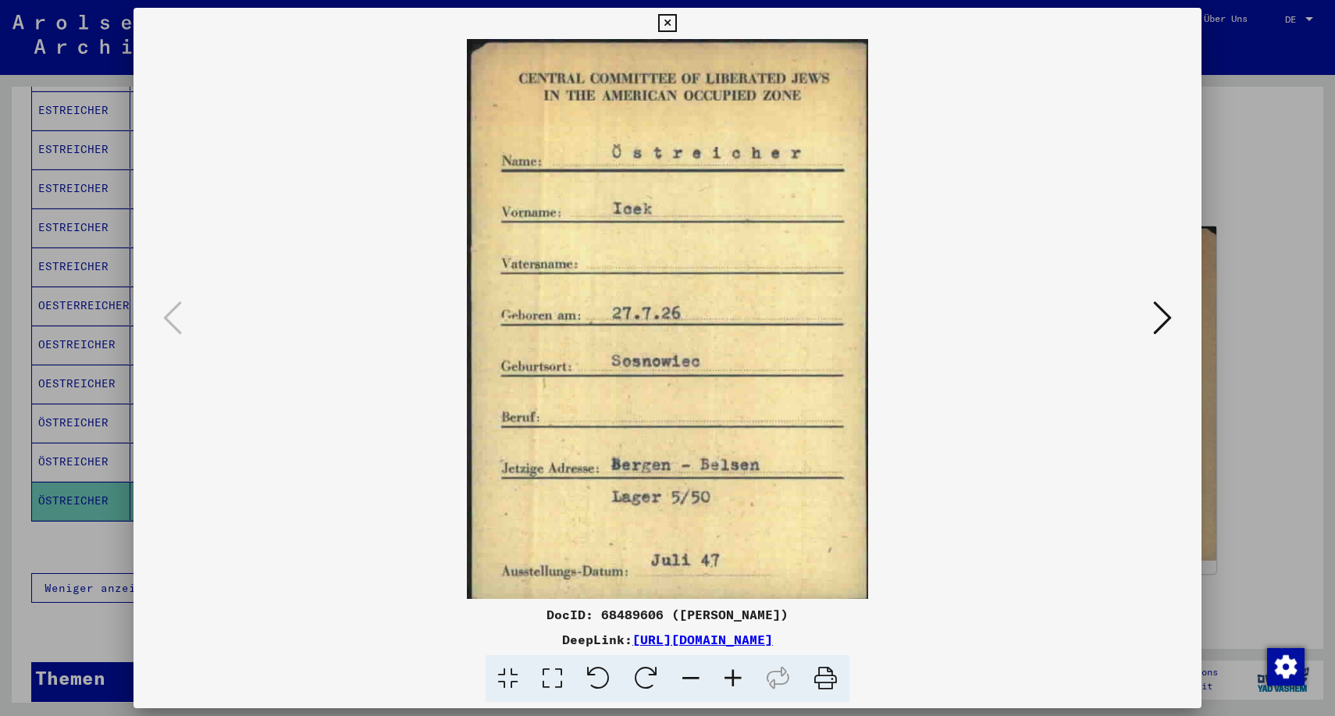
click at [826, 677] on icon at bounding box center [826, 679] width 48 height 48
click at [1163, 324] on icon at bounding box center [1162, 317] width 19 height 37
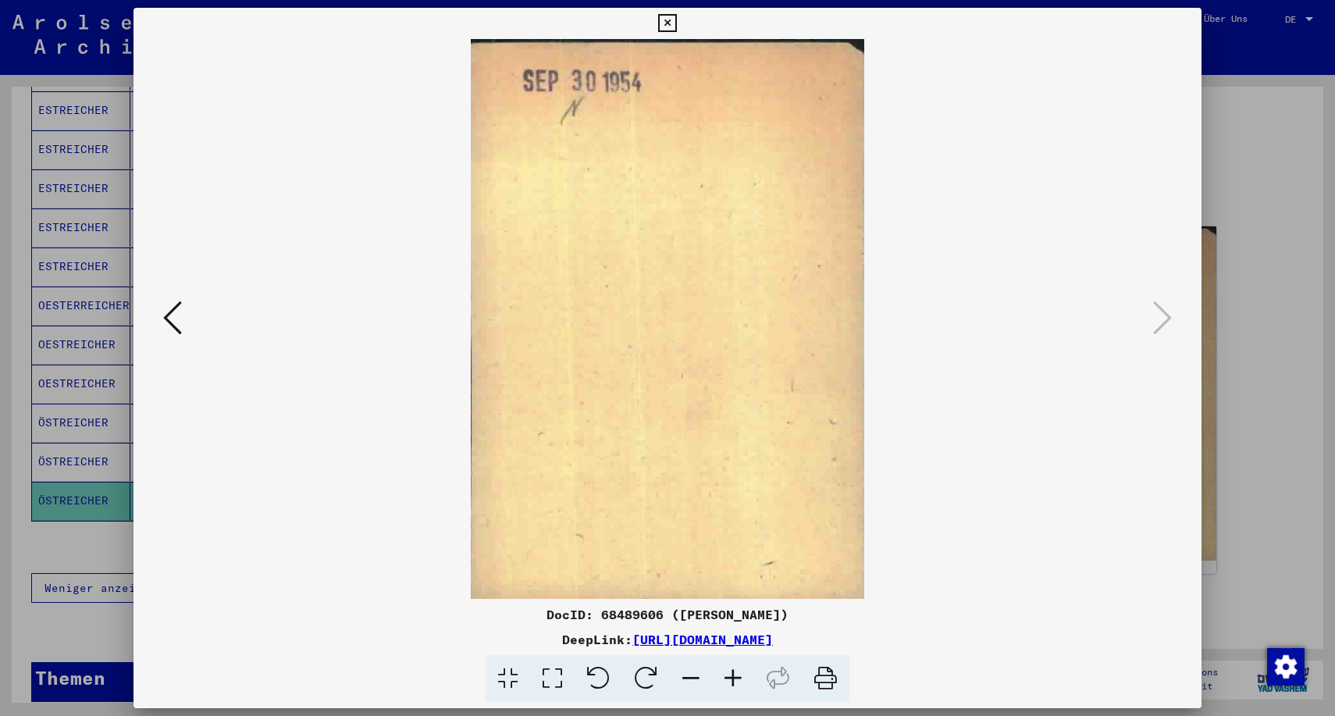
click at [676, 23] on icon at bounding box center [667, 23] width 18 height 19
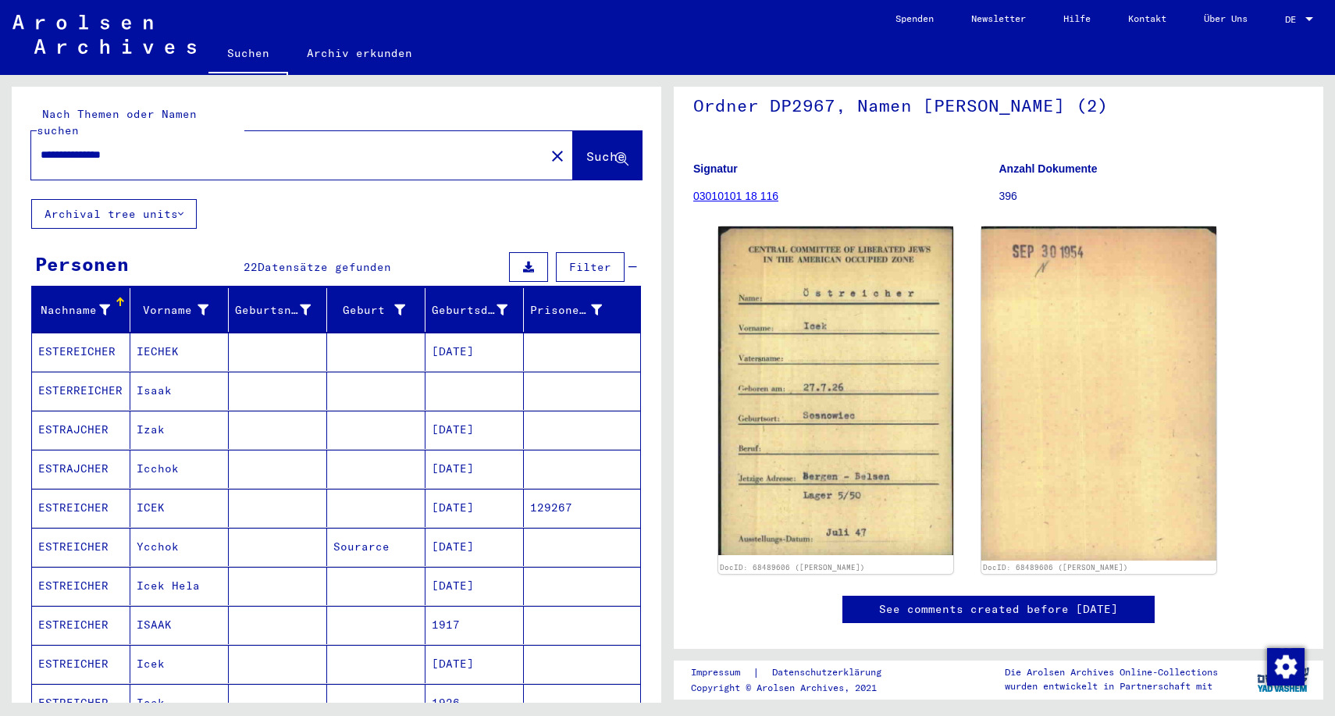
scroll to position [0, 0]
